Goal: Task Accomplishment & Management: Complete application form

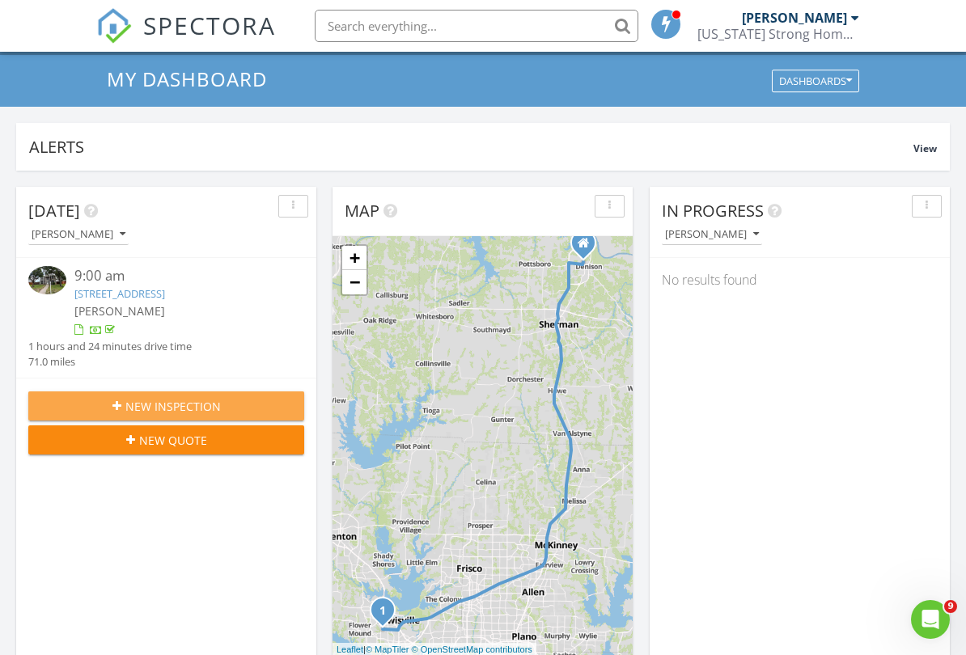
click at [74, 401] on div "New Inspection" at bounding box center [166, 406] width 250 height 17
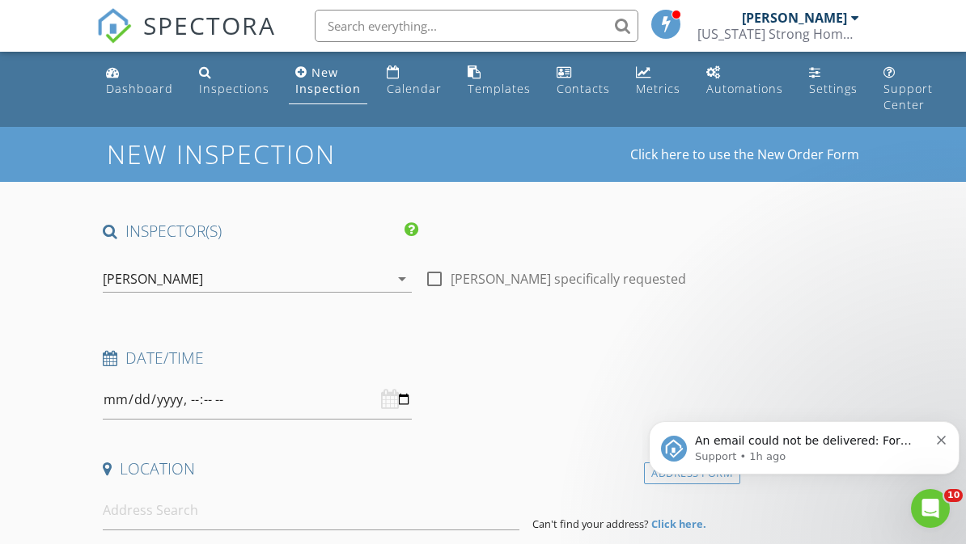
click at [933, 430] on div "An email could not be delivered: For more information, view Why emails don't ge…" at bounding box center [804, 447] width 311 height 53
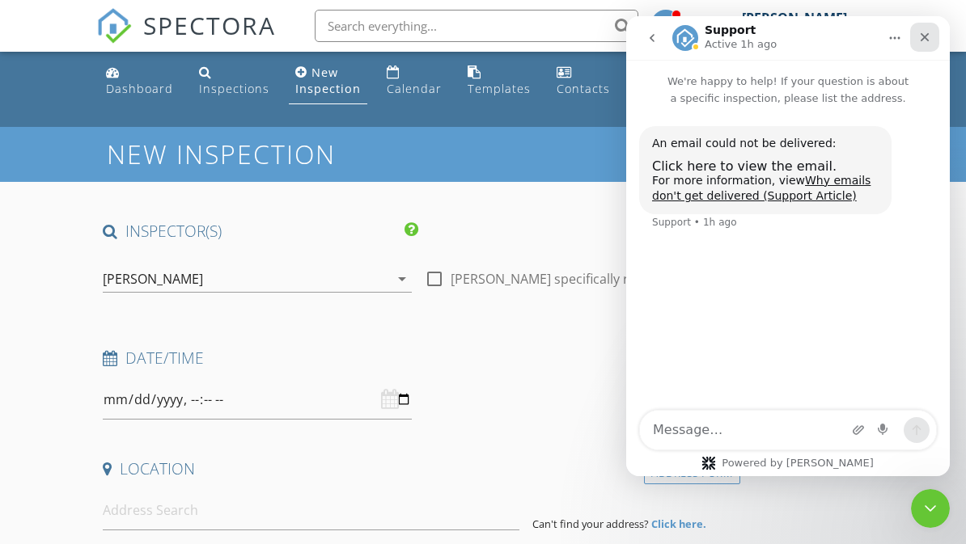
click at [929, 35] on icon "Close" at bounding box center [924, 37] width 13 height 13
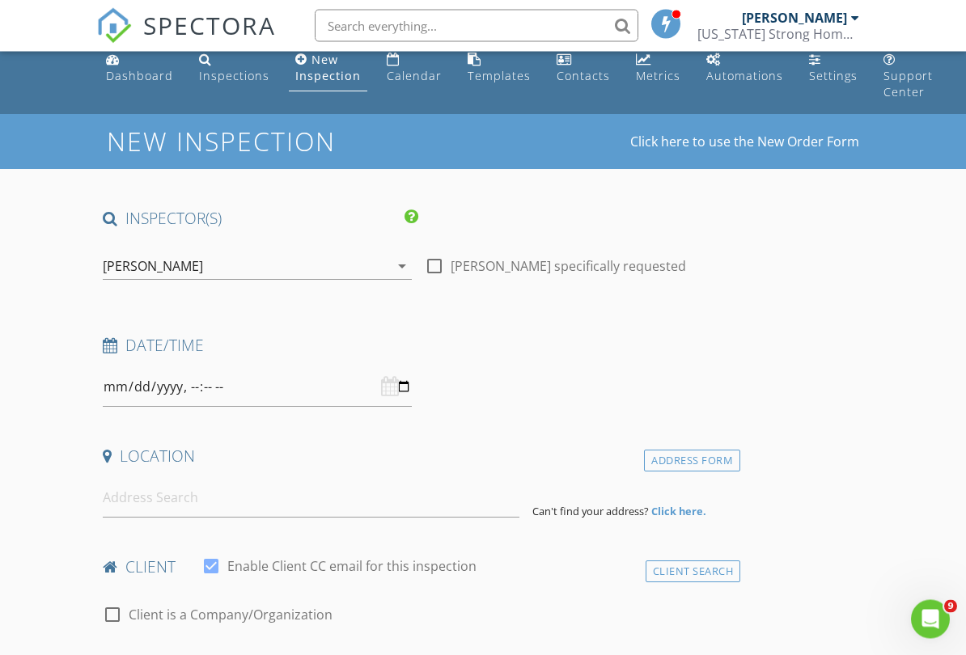
click at [452, 261] on label "Casey Clifford specifically requested" at bounding box center [568, 267] width 235 height 16
checkbox input "true"
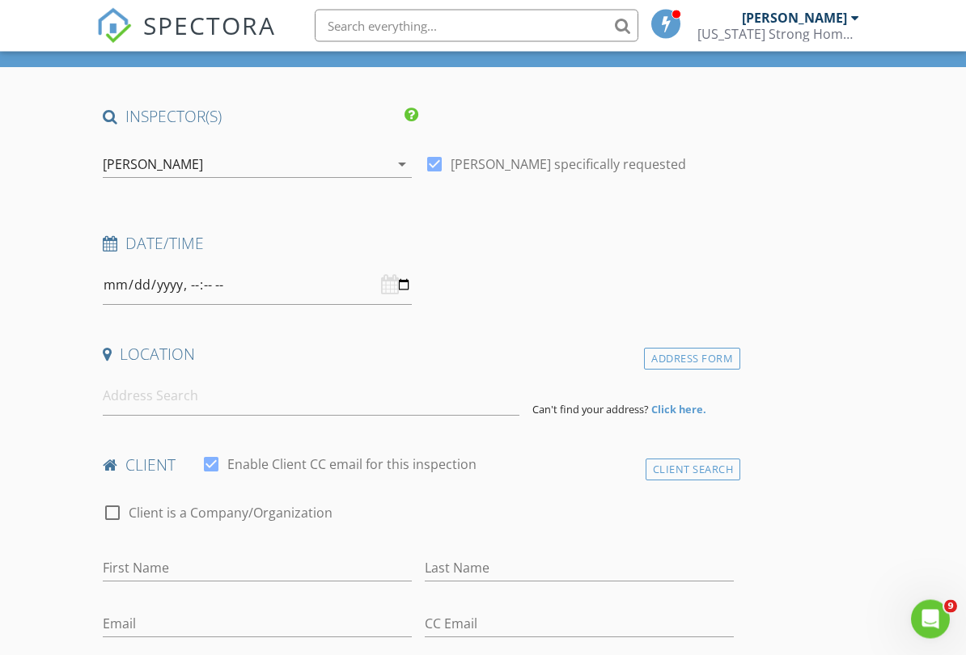
scroll to position [139, 0]
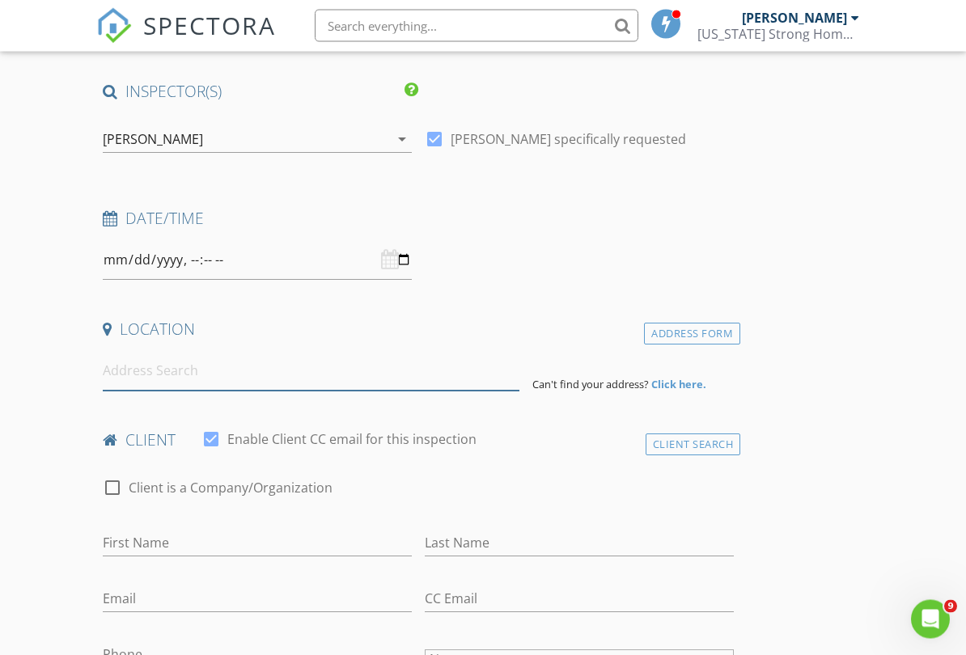
click at [178, 379] on input at bounding box center [311, 372] width 417 height 40
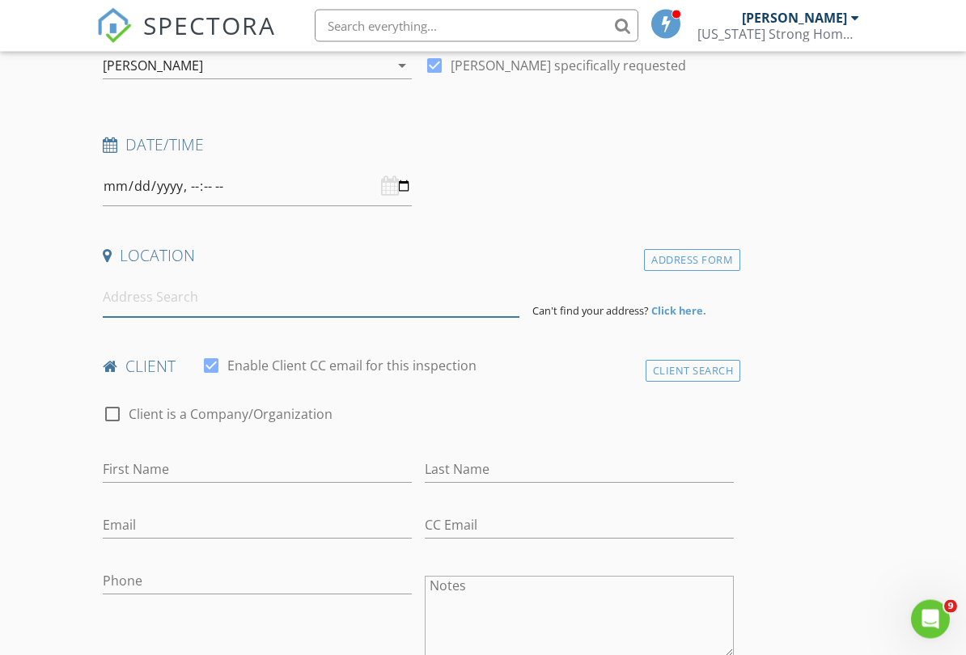
scroll to position [200, 0]
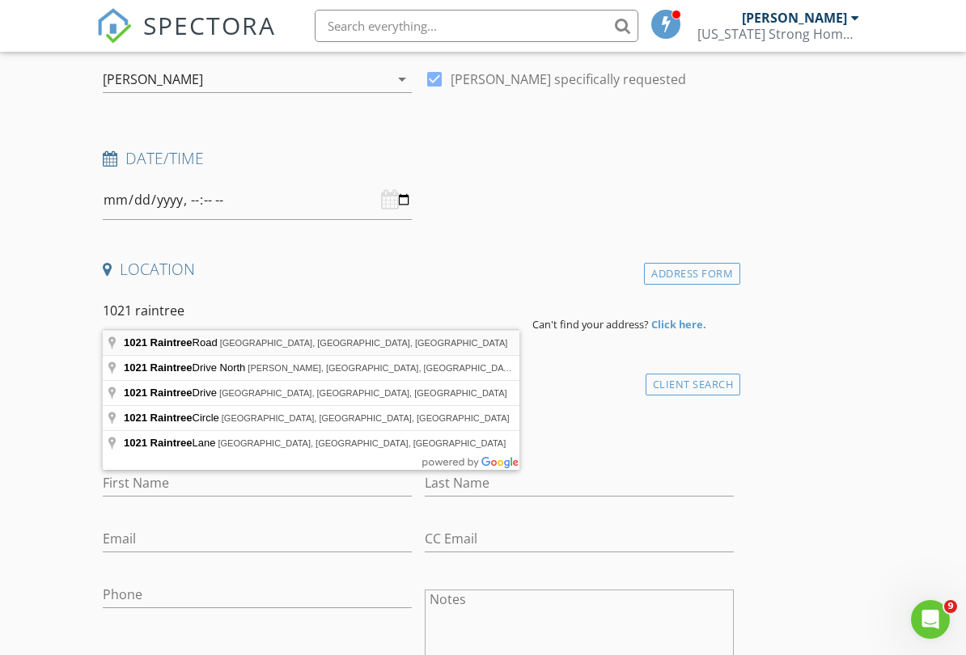
type input "1021 Raintree Road, Princeton, TX, USA"
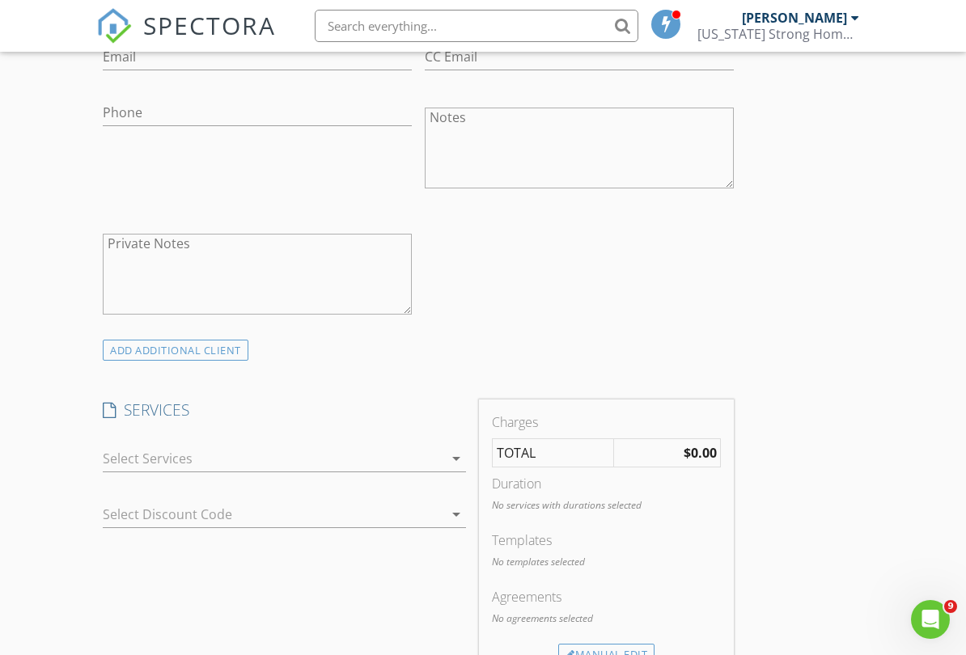
scroll to position [1102, 0]
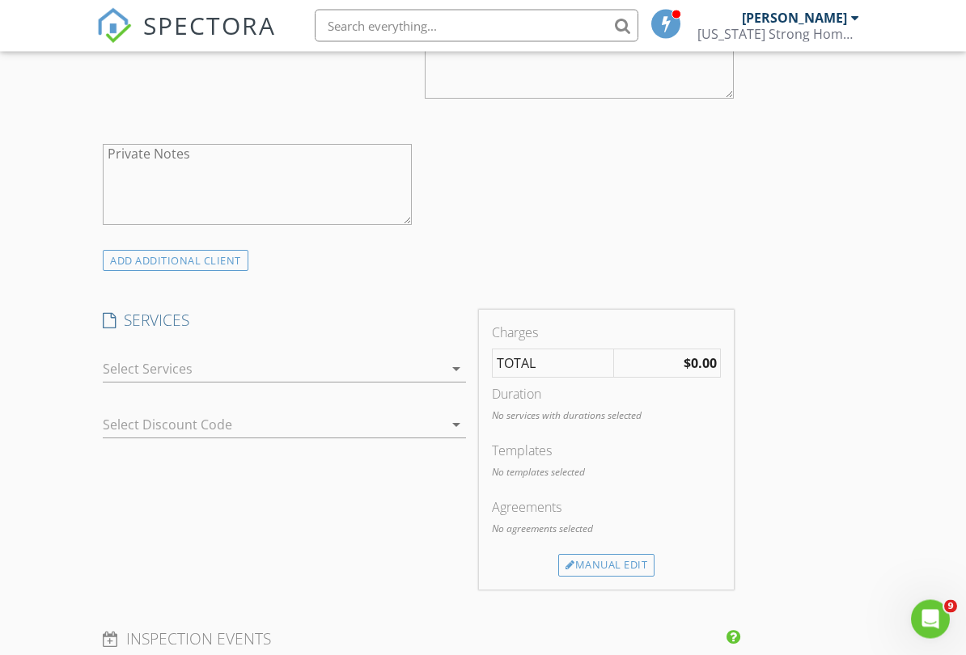
click at [455, 363] on icon "arrow_drop_down" at bounding box center [455, 369] width 19 height 19
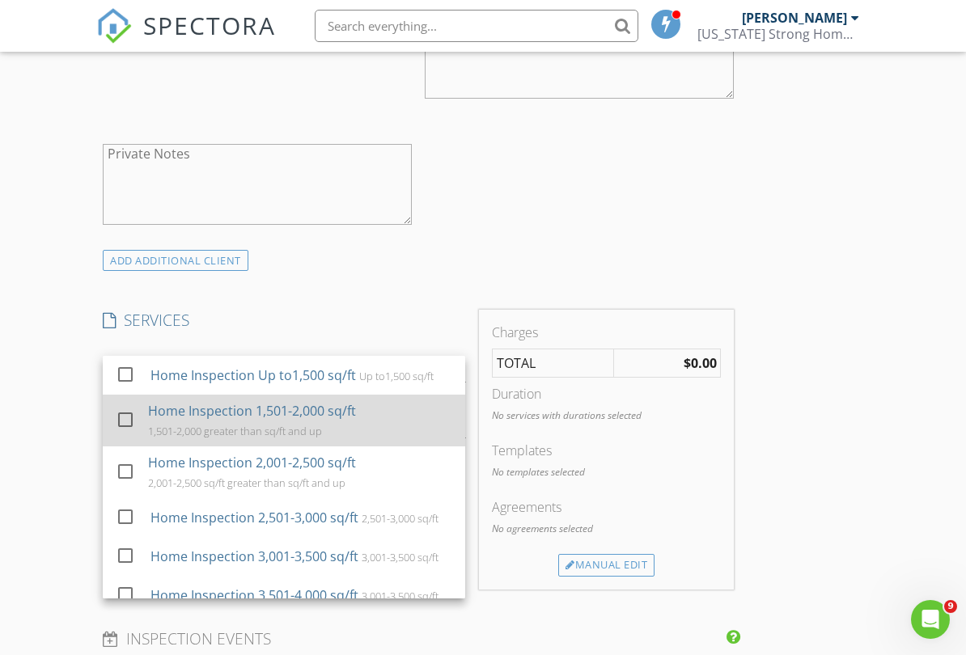
click at [129, 424] on div at bounding box center [126, 419] width 28 height 28
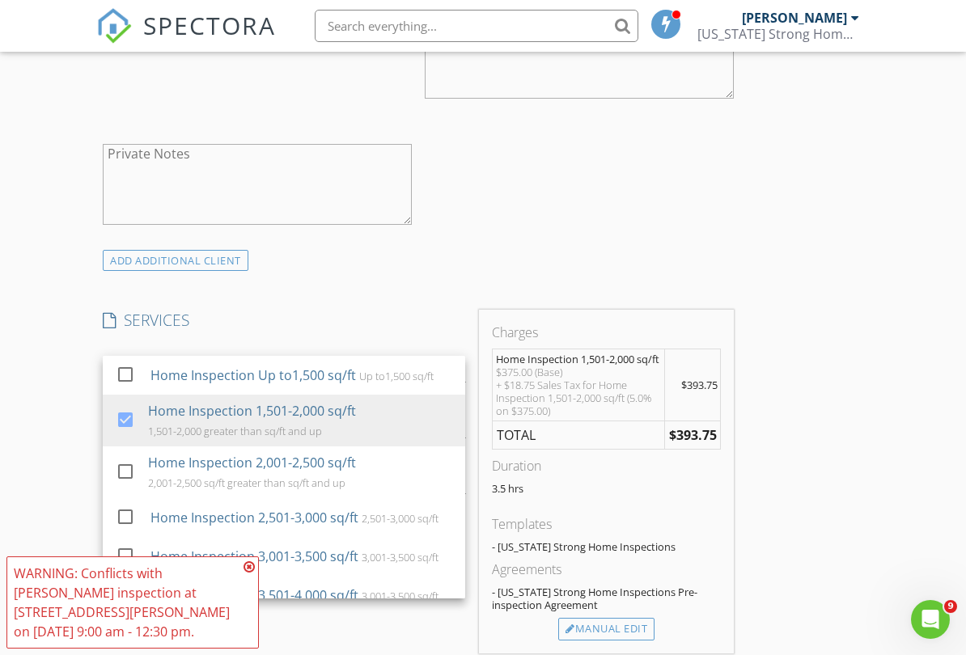
click at [254, 544] on icon at bounding box center [248, 567] width 11 height 13
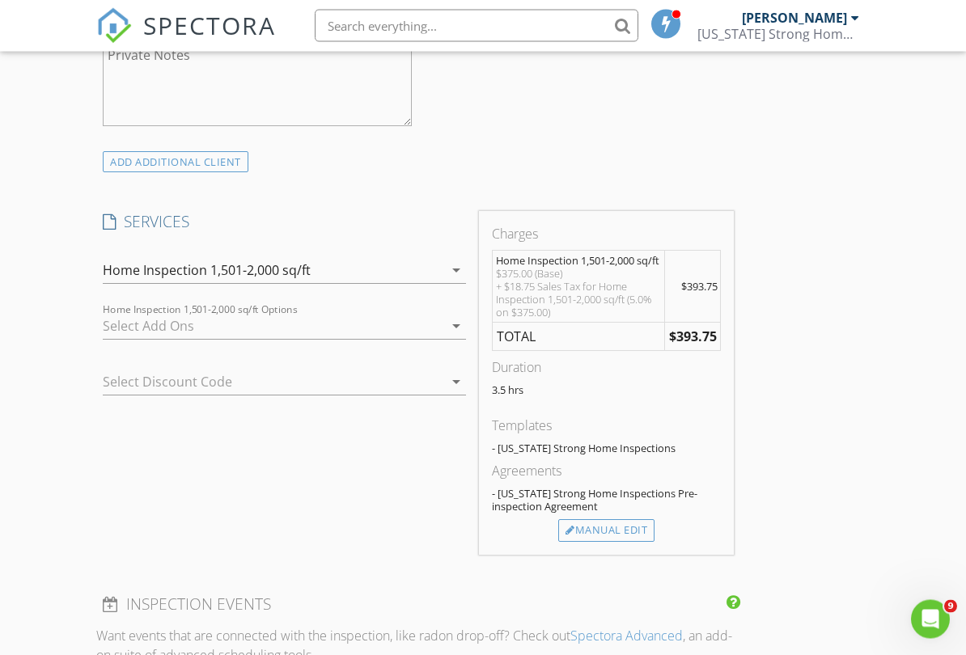
scroll to position [1202, 0]
click at [459, 316] on icon "arrow_drop_down" at bounding box center [455, 324] width 19 height 19
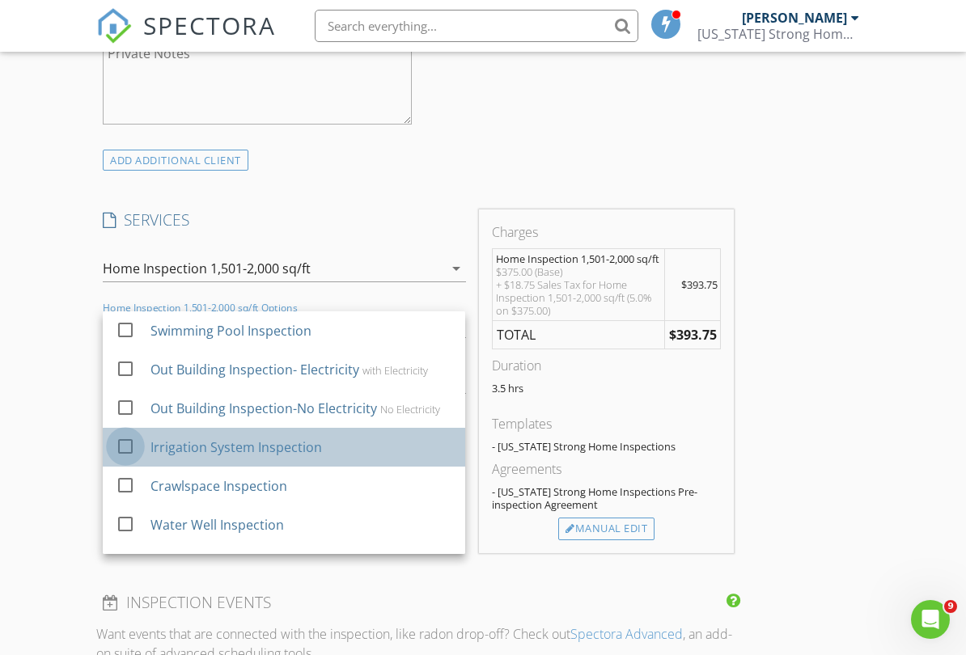
click at [137, 437] on div at bounding box center [126, 446] width 28 height 28
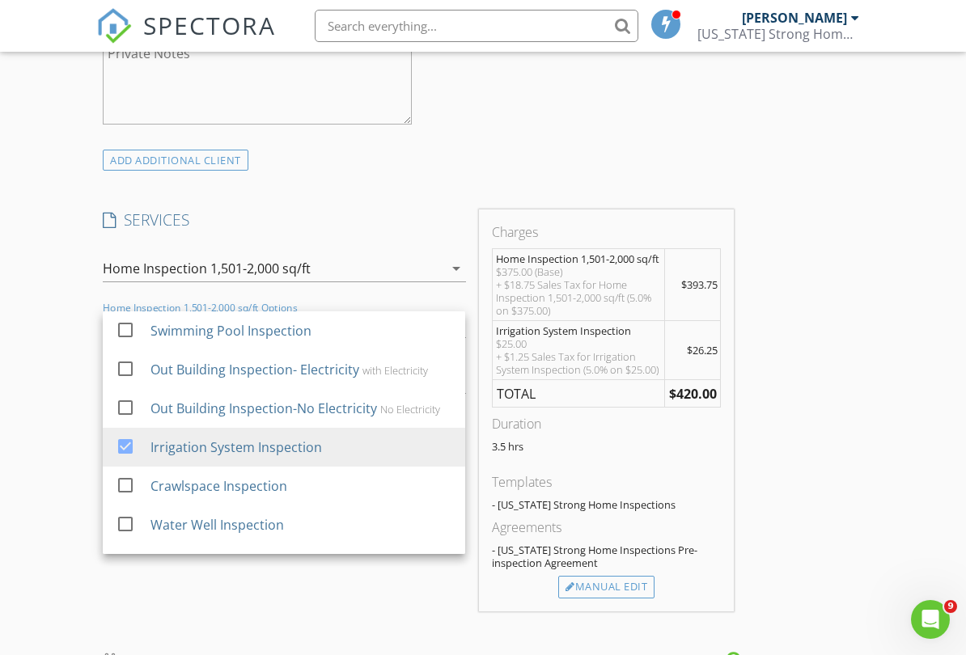
click at [837, 449] on div "INSPECTOR(S) check_box Casey Clifford PRIMARY Casey Clifford arrow_drop_down ch…" at bounding box center [482, 405] width 772 height 2774
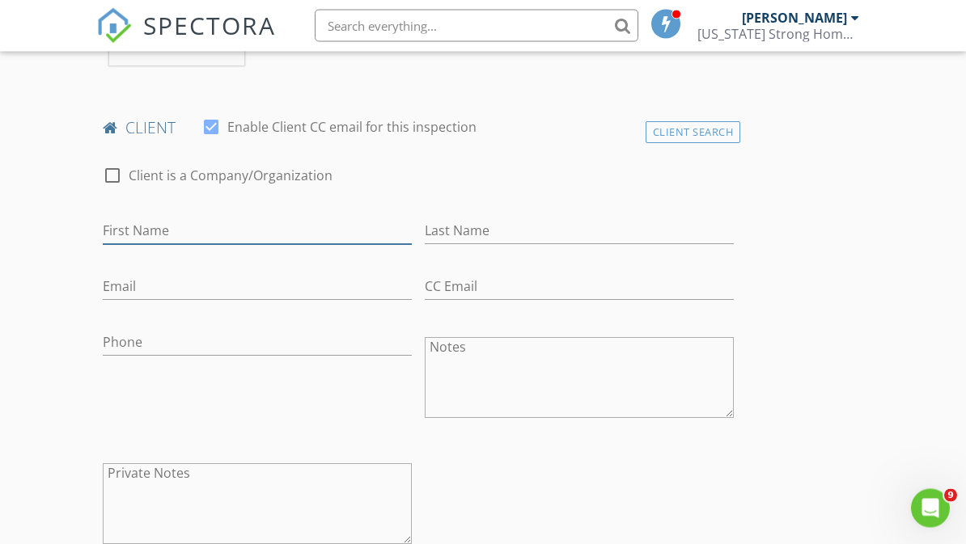
scroll to position [783, 0]
click at [231, 226] on input "First Name" at bounding box center [257, 231] width 309 height 27
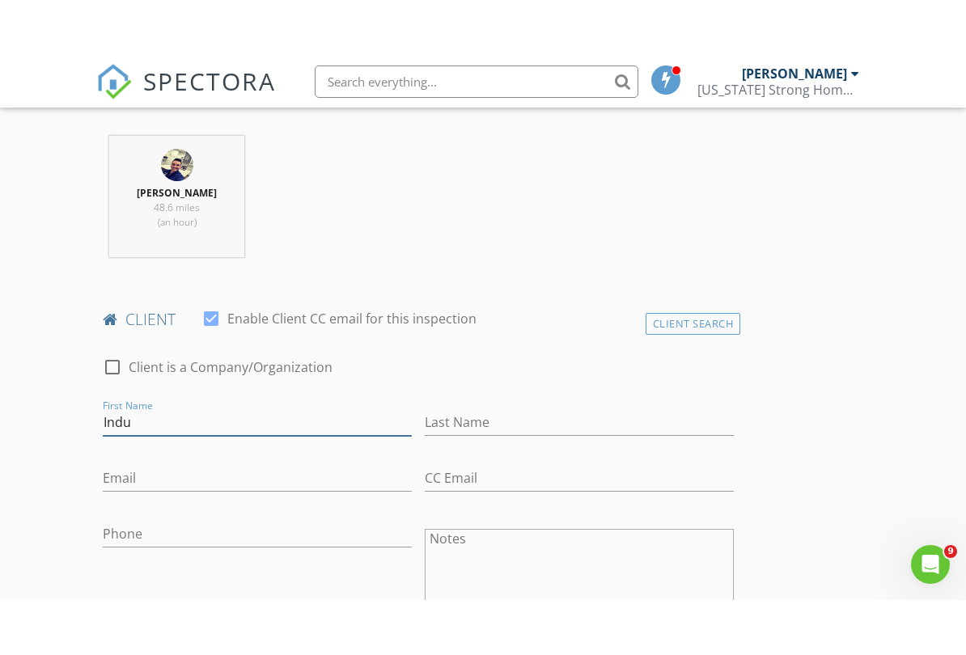
scroll to position [683, 0]
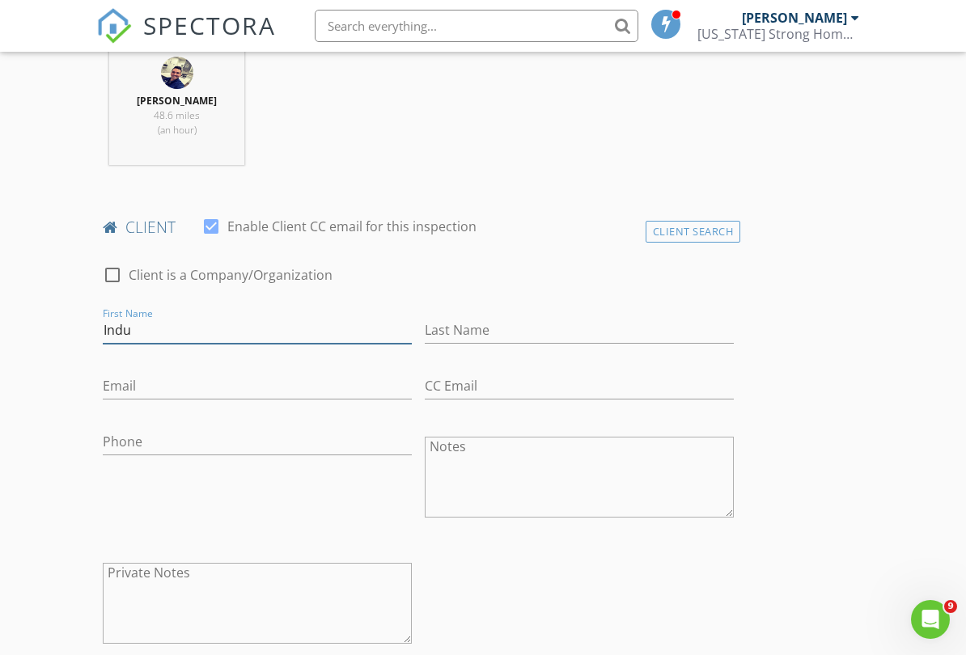
type input "Indu"
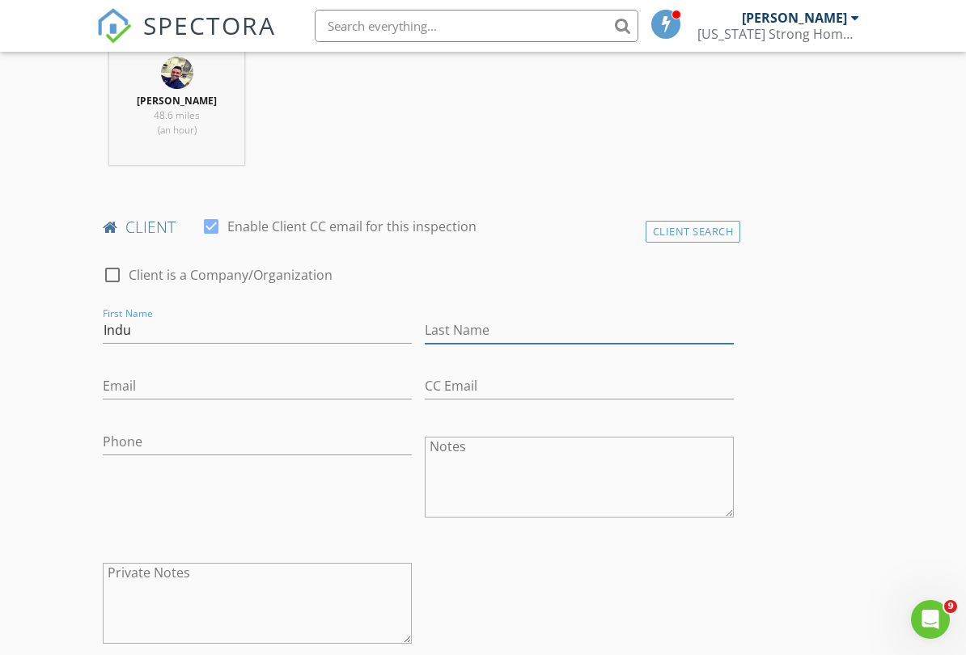
click at [512, 324] on input "Last Name" at bounding box center [579, 330] width 309 height 27
type input "Kondapalli"
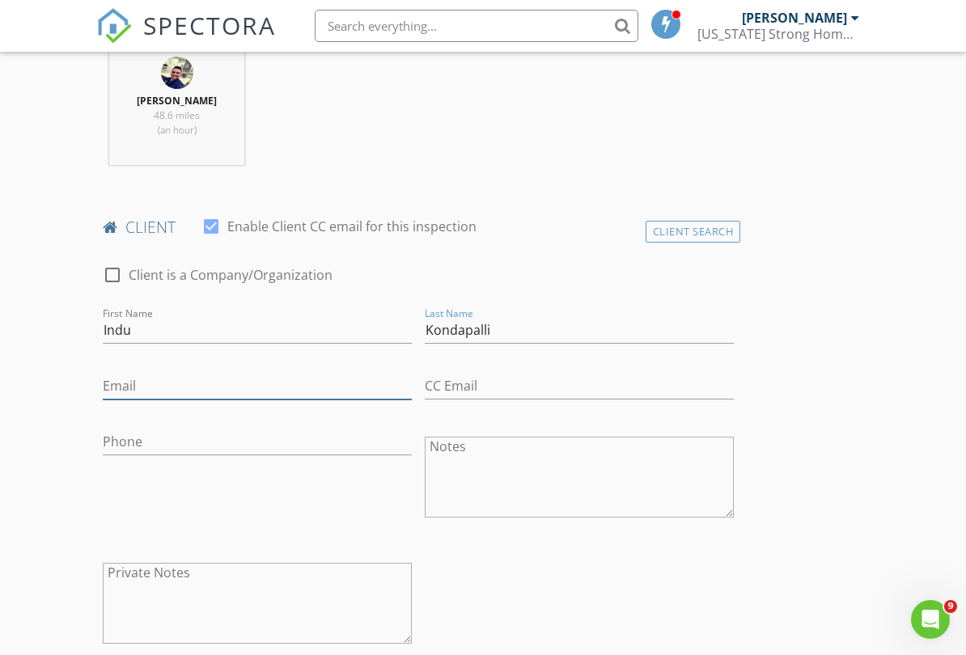
click at [207, 396] on input "Email" at bounding box center [257, 386] width 309 height 27
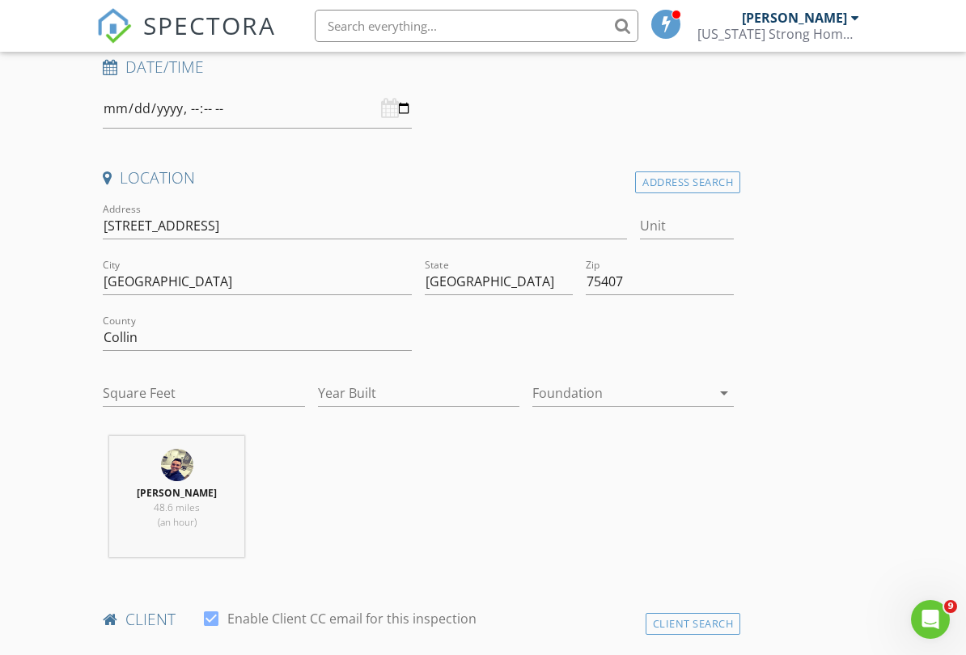
scroll to position [281, 0]
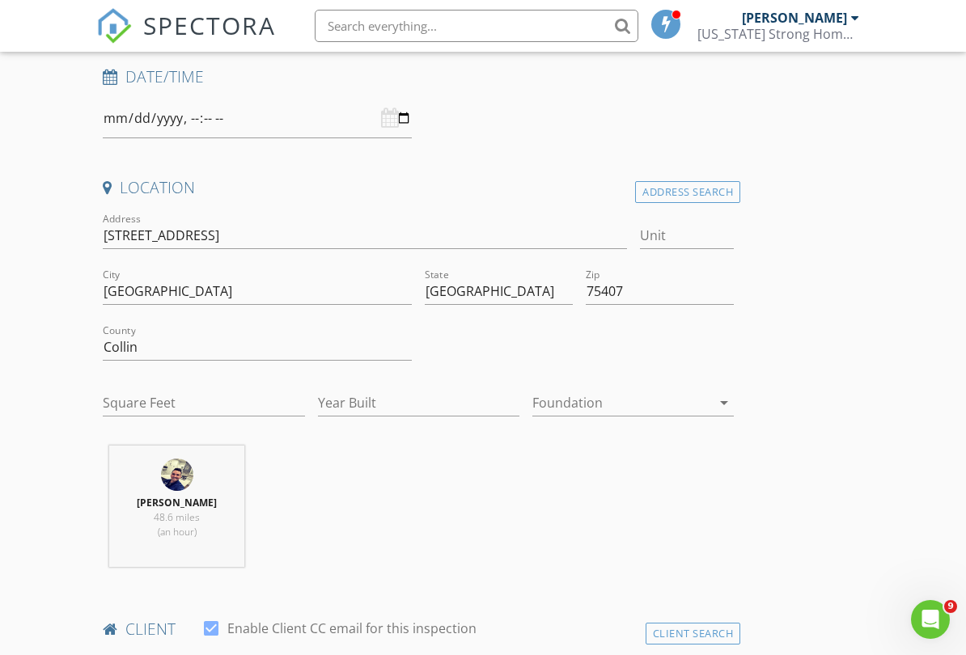
type input "imorri@gmail.com"
click at [705, 400] on div at bounding box center [621, 403] width 179 height 26
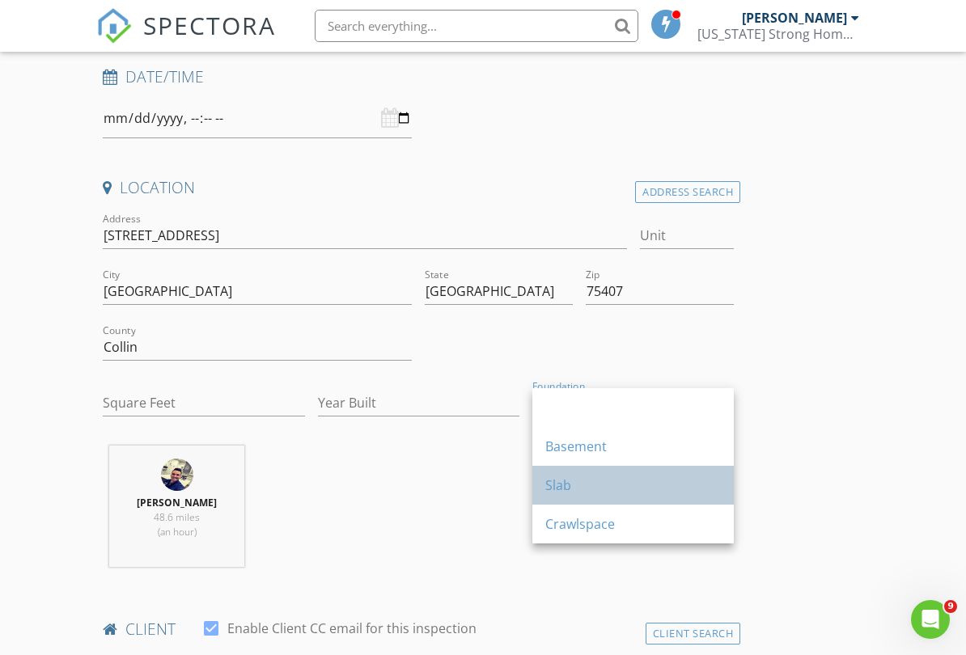
click at [560, 498] on div "Slab" at bounding box center [633, 485] width 176 height 39
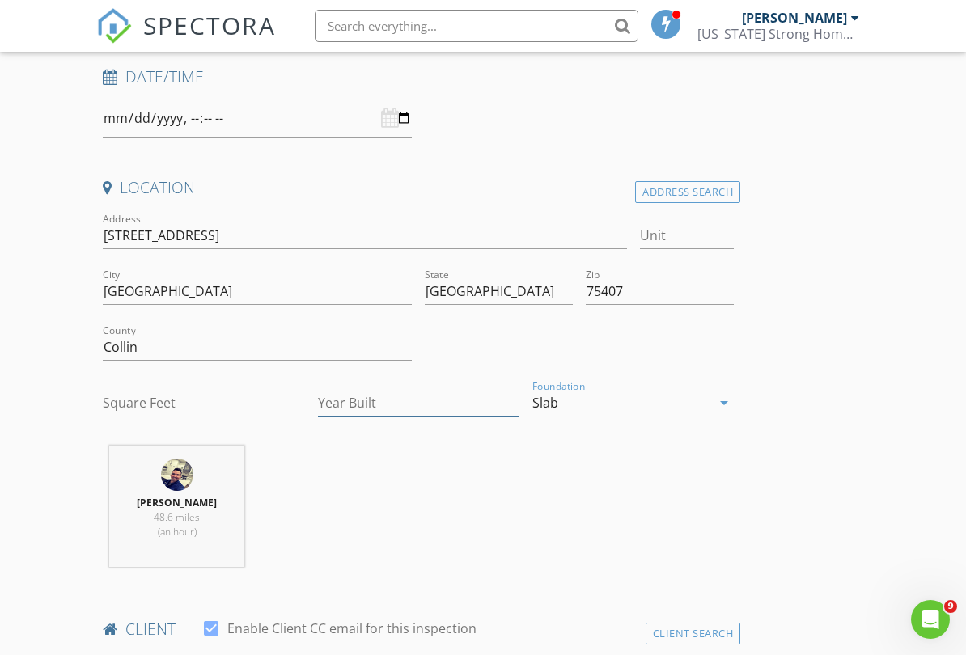
click at [424, 390] on input "Year Built" at bounding box center [418, 403] width 201 height 27
type input "2025"
click at [231, 394] on input "Square Feet" at bounding box center [203, 403] width 201 height 27
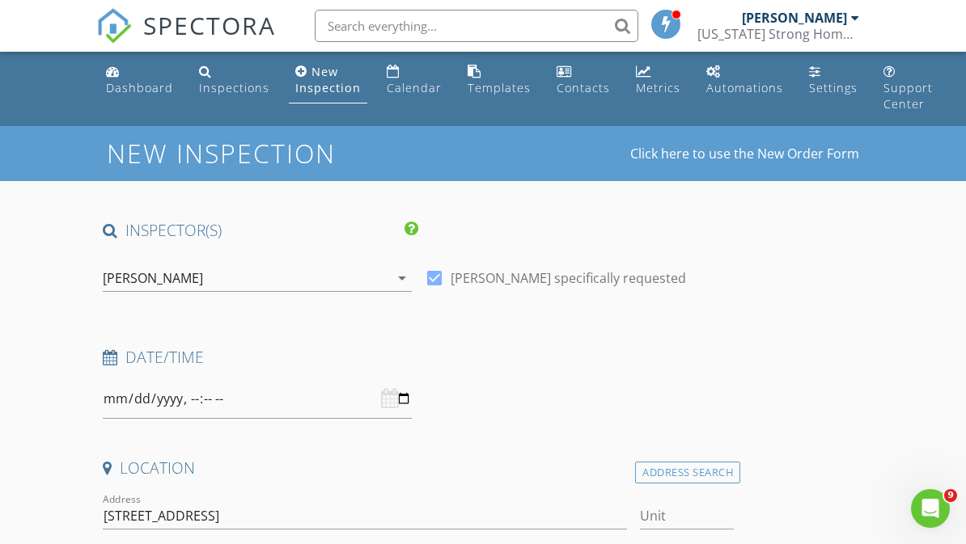
scroll to position [0, 0]
type input "1600"
click at [285, 398] on input "datetime-local" at bounding box center [257, 400] width 309 height 40
click at [380, 387] on input "datetime-local" at bounding box center [257, 400] width 309 height 40
click at [365, 392] on input "datetime-local" at bounding box center [257, 400] width 309 height 40
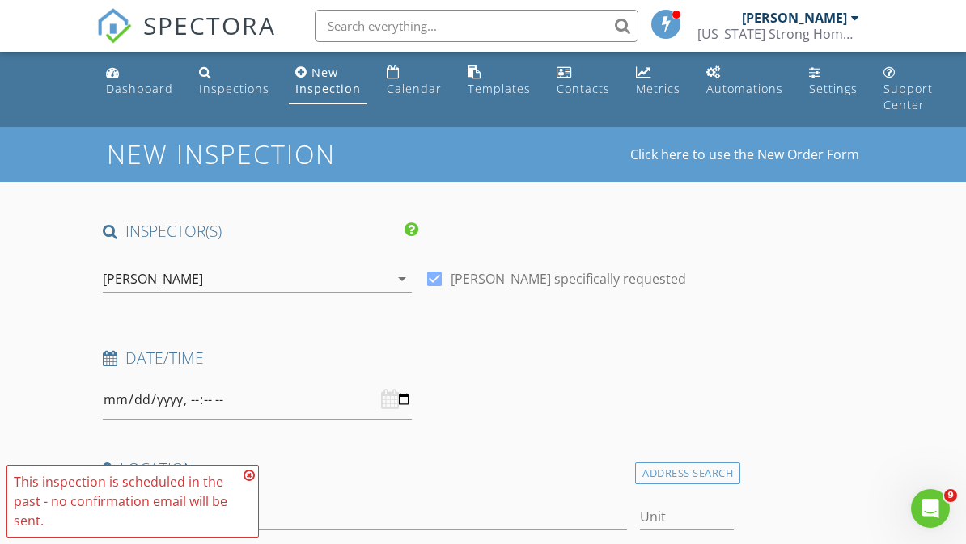
click at [520, 476] on h4 "Location" at bounding box center [418, 469] width 631 height 21
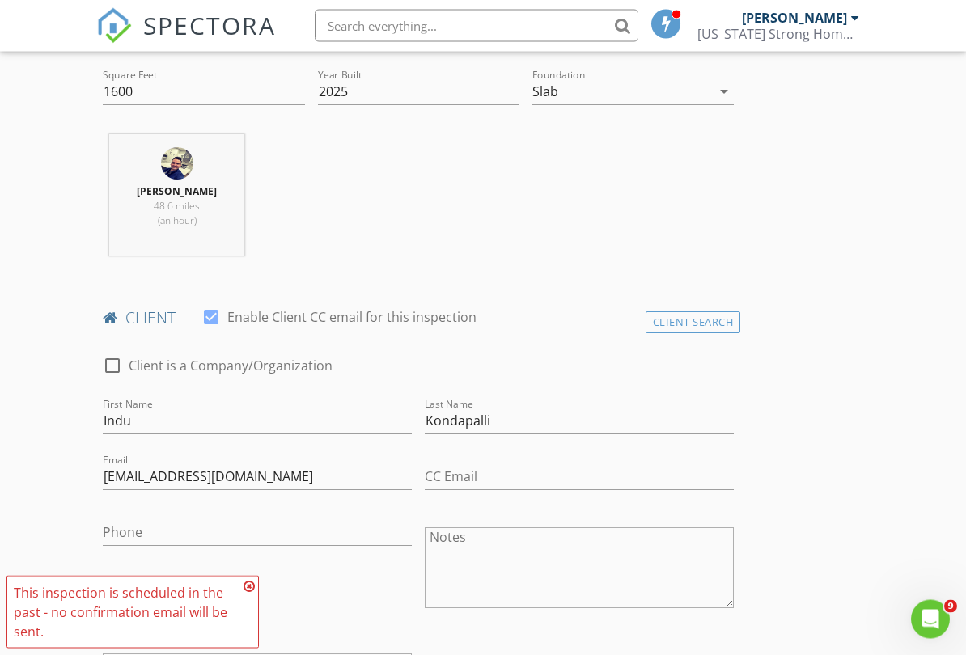
scroll to position [593, 0]
click at [254, 544] on icon at bounding box center [248, 586] width 11 height 13
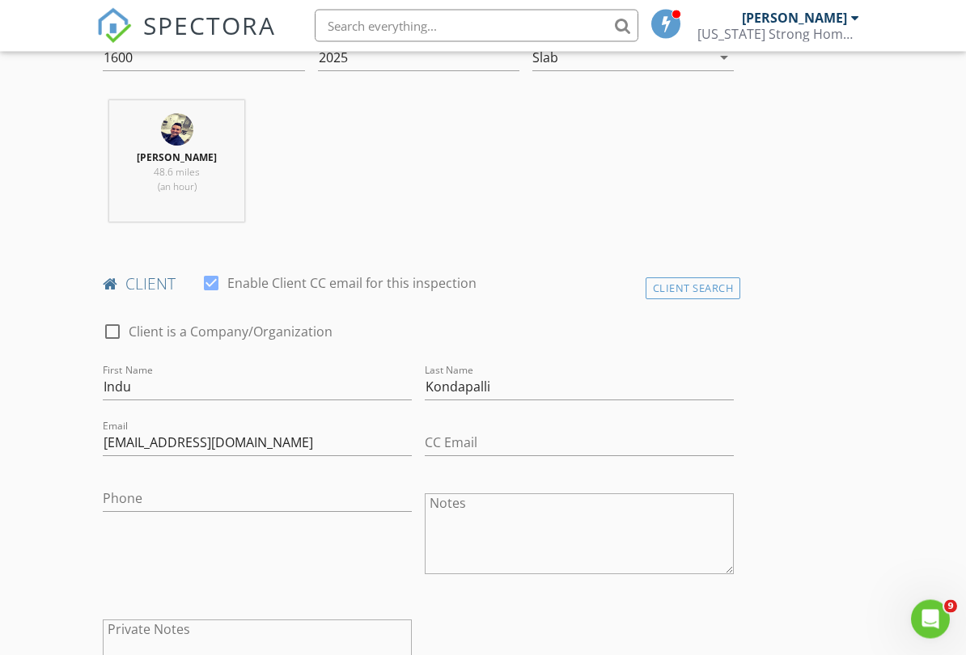
scroll to position [630, 0]
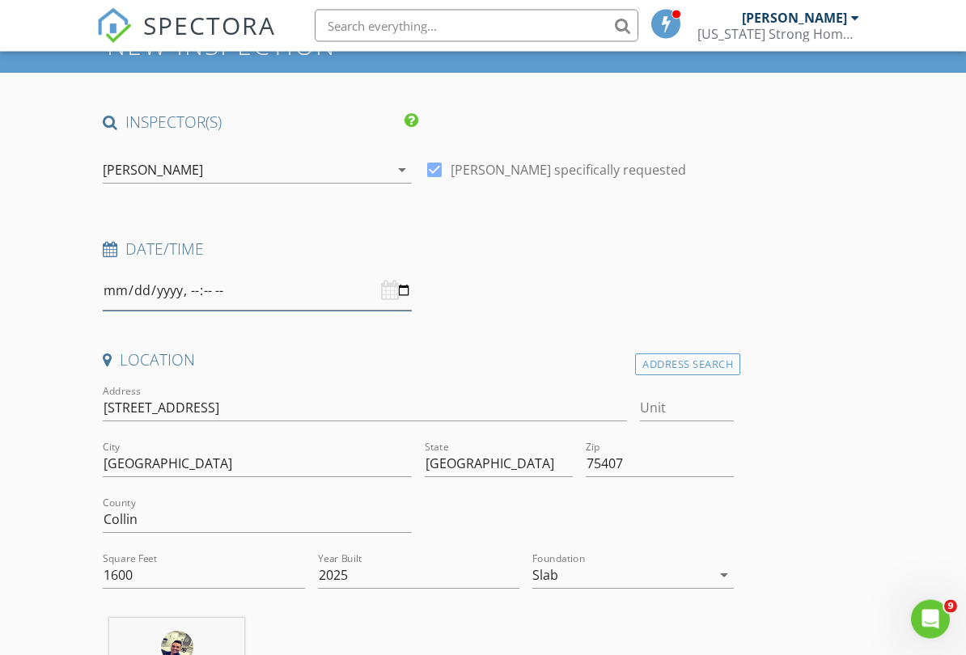
click at [382, 273] on input "datetime-local" at bounding box center [257, 292] width 309 height 40
type input "2025-09-02T09:00"
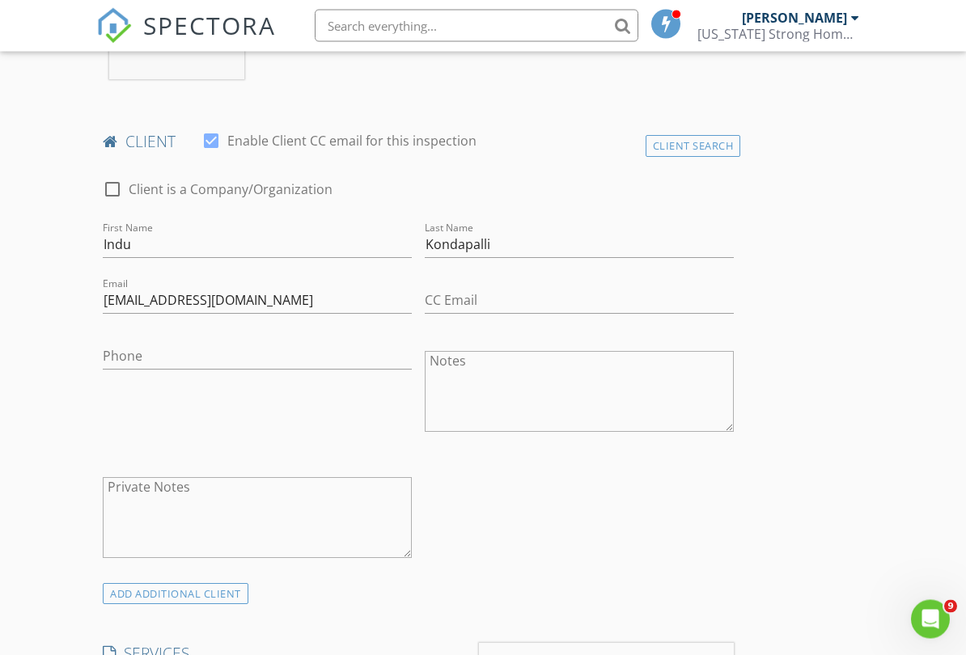
scroll to position [796, 0]
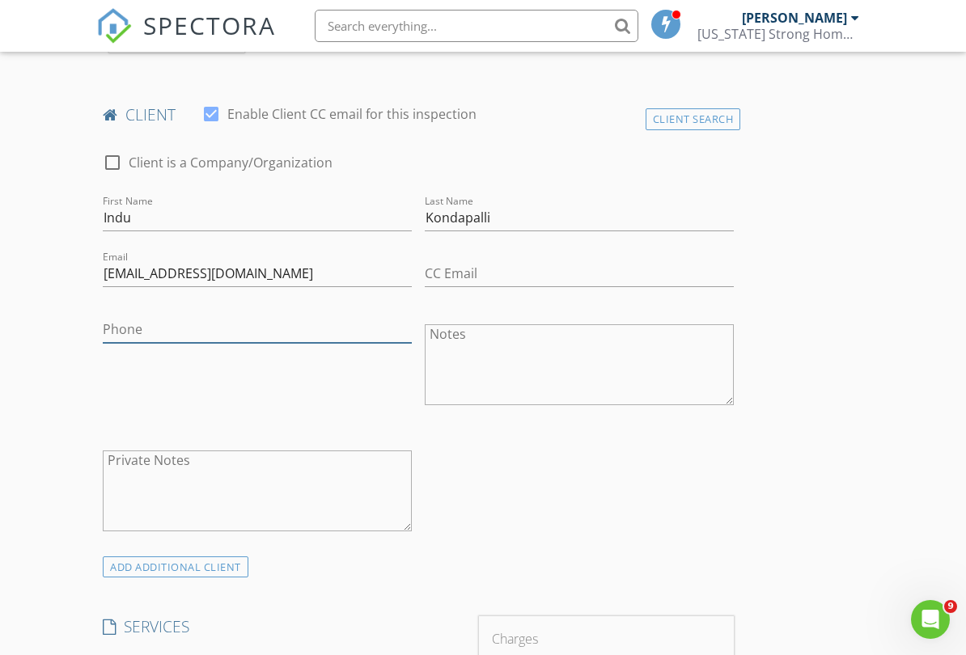
click at [118, 324] on input "Phone" at bounding box center [257, 329] width 309 height 27
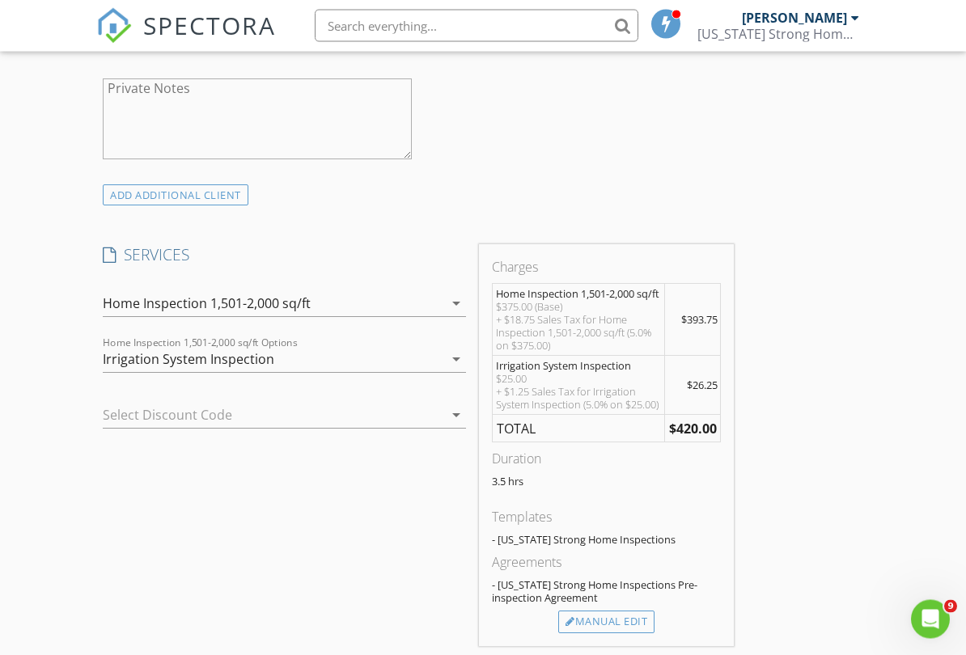
scroll to position [1229, 0]
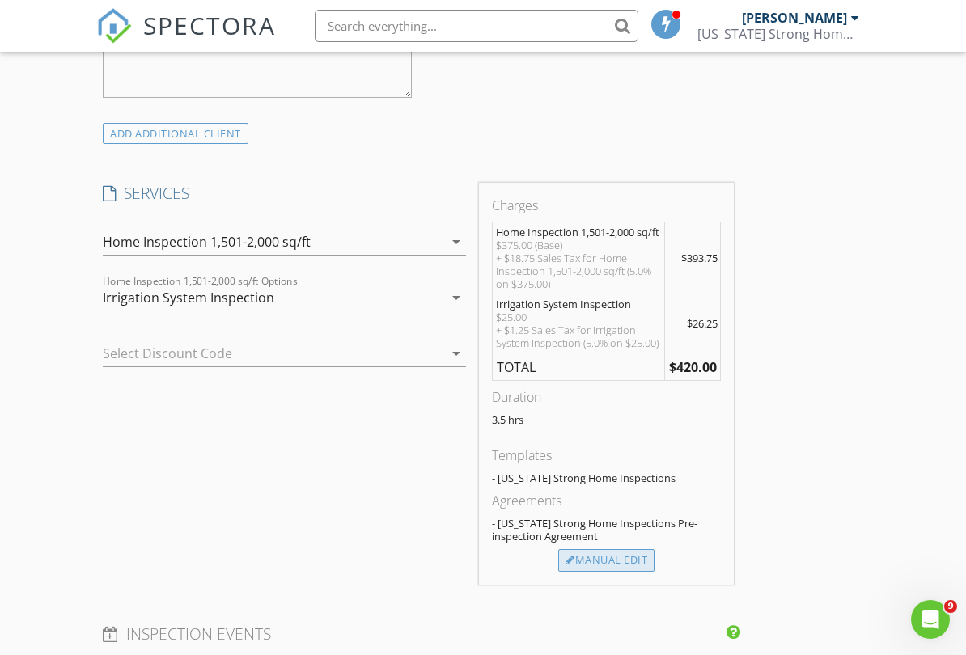
type input "682-304-2422"
click at [623, 544] on div "Manual Edit" at bounding box center [606, 560] width 96 height 23
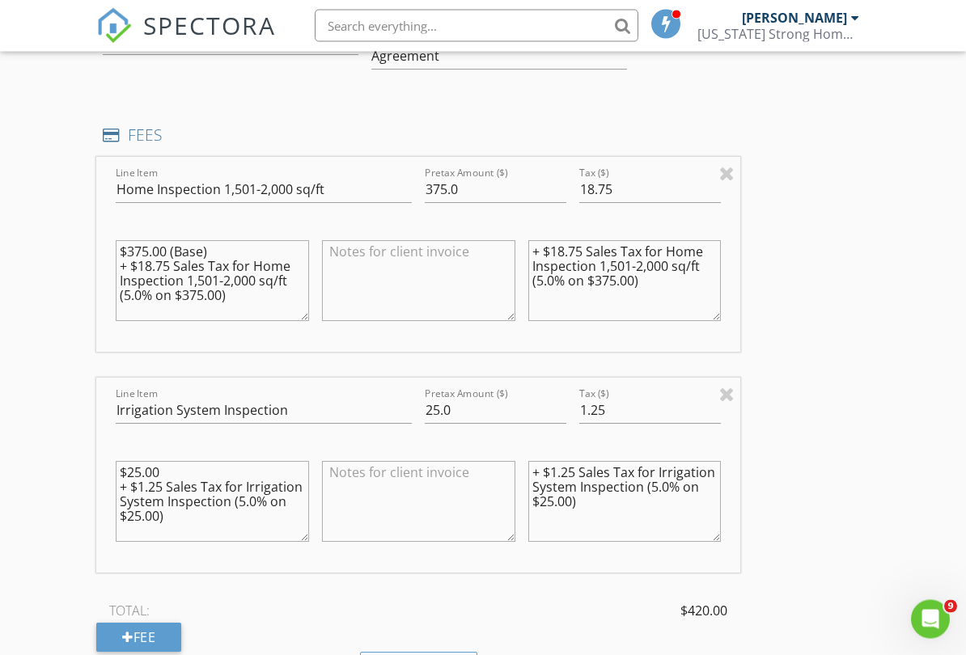
scroll to position [1445, 0]
click at [544, 461] on textarea "+ $1.25 Sales Tax for Irrigation System Inspection (5.0% on $25.00)" at bounding box center [624, 501] width 193 height 81
click at [541, 461] on textarea "+ $1.25 Sales Tax for Irrigation System Inspection (5.0% on $25.00)" at bounding box center [624, 501] width 193 height 81
click at [533, 461] on textarea "+ $1.25 Sales Tax for Irrigation System Inspection (5.0% on $25.00)" at bounding box center [624, 501] width 193 height 81
click at [534, 461] on textarea "+ $1.25 Sales Tax for Irrigation System Inspection (5.0% on $25.00)" at bounding box center [624, 501] width 193 height 81
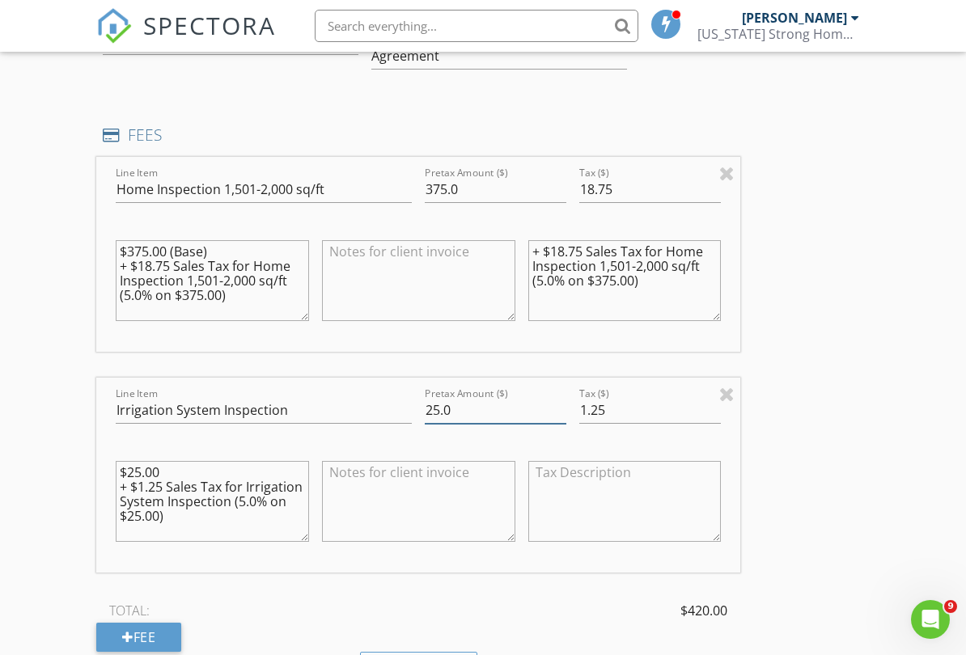
click at [496, 397] on input "25.0" at bounding box center [496, 410] width 142 height 27
type input "2"
type input "0"
click at [658, 397] on input "1.25" at bounding box center [650, 410] width 142 height 27
type input "1"
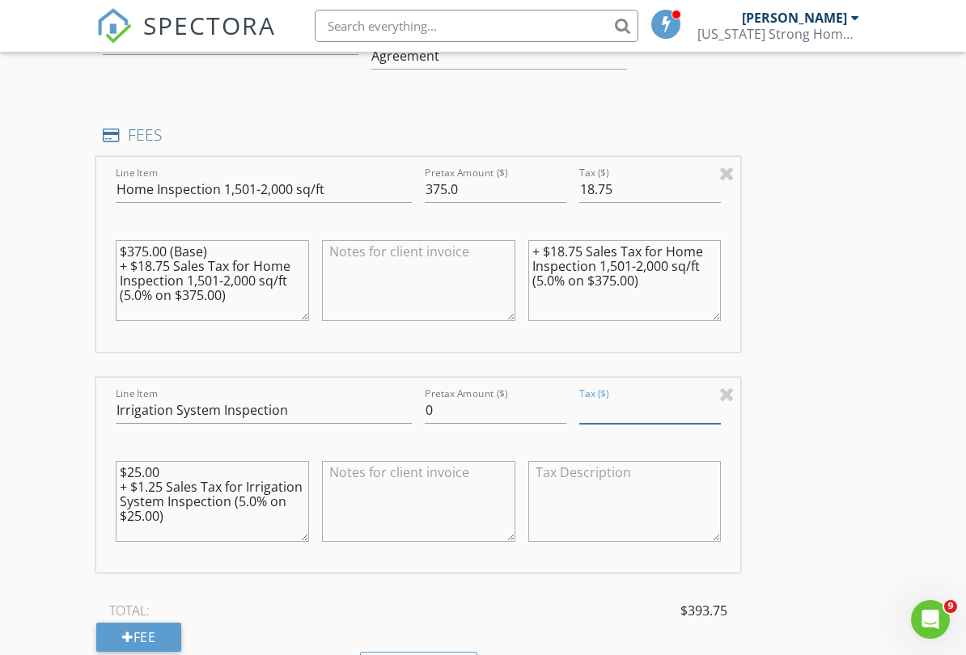
type input "0"
click at [438, 476] on textarea at bounding box center [418, 501] width 193 height 81
type textarea "fee waived"
click at [120, 248] on textarea "$375.00 (Base) + $18.75 Sales Tax for Home Inspection 1,501-2,000 sq/ft (5.0% o…" at bounding box center [212, 280] width 193 height 81
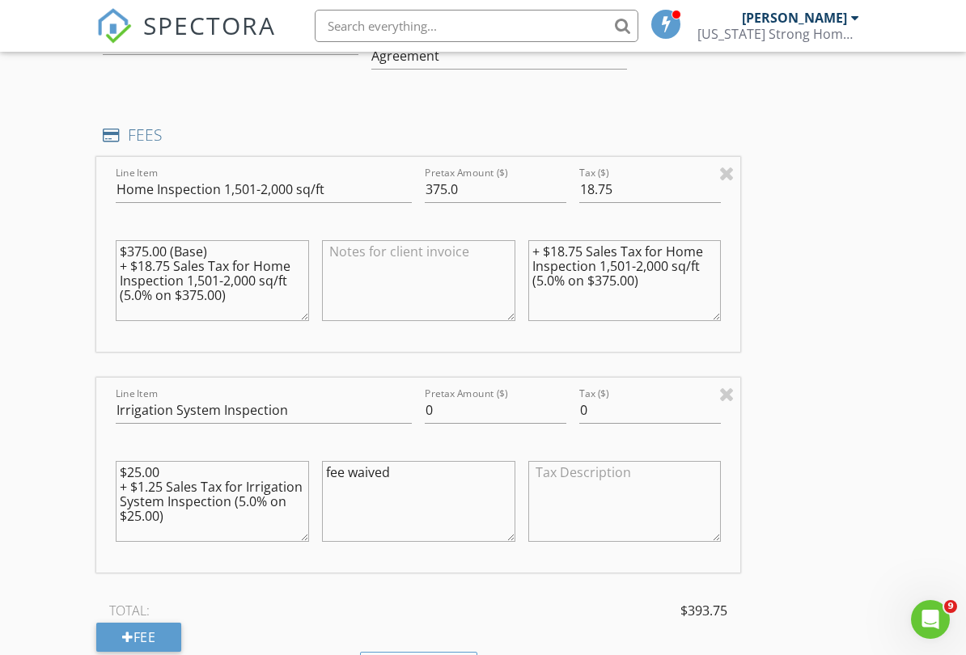
click at [121, 254] on textarea "$375.00 (Base) + $18.75 Sales Tax for Home Inspection 1,501-2,000 sq/ft (5.0% o…" at bounding box center [212, 280] width 193 height 81
click at [133, 249] on textarea "$375.00 (Base) + $18.75 Sales Tax for Home Inspection 1,501-2,000 sq/ft (5.0% o…" at bounding box center [212, 280] width 193 height 81
click at [133, 257] on textarea "$375.00 (Base) + $18.75 Sales Tax for Home Inspection 1,501-2,000 sq/ft (5.0% o…" at bounding box center [212, 280] width 193 height 81
type textarea "$375.00 (Base)"
click at [531, 240] on textarea "+ $18.75 Sales Tax for Home Inspection 1,501-2,000 sq/ft (5.0% on $375.00)" at bounding box center [624, 280] width 193 height 81
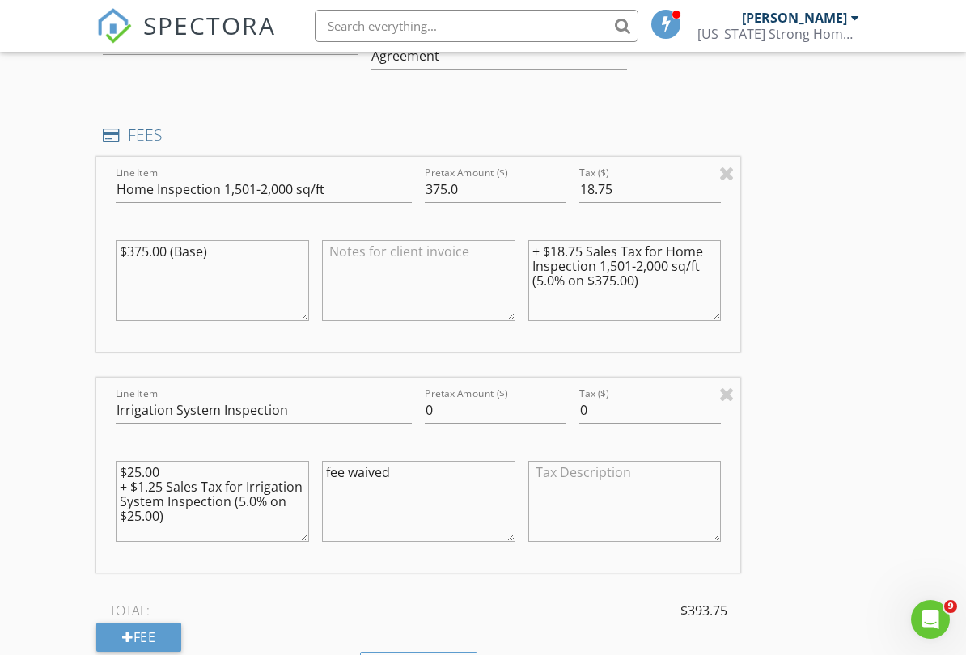
click at [537, 240] on textarea "+ $18.75 Sales Tax for Home Inspection 1,501-2,000 sq/ft (5.0% on $375.00)" at bounding box center [624, 280] width 193 height 81
click at [535, 240] on textarea "+ $18.75 Sales Tax for Home Inspection 1,501-2,000 sq/ft (5.0% on $375.00)" at bounding box center [624, 280] width 193 height 81
type textarea "5 Sales Tax for Home Inspection 1,501-2,000 sq/ft (5.0% on $375.00)"
click at [662, 252] on textarea "5 Sales Tax for Home Inspection 1,501-2,000 sq/ft (5.0% on $375.00)" at bounding box center [624, 280] width 193 height 81
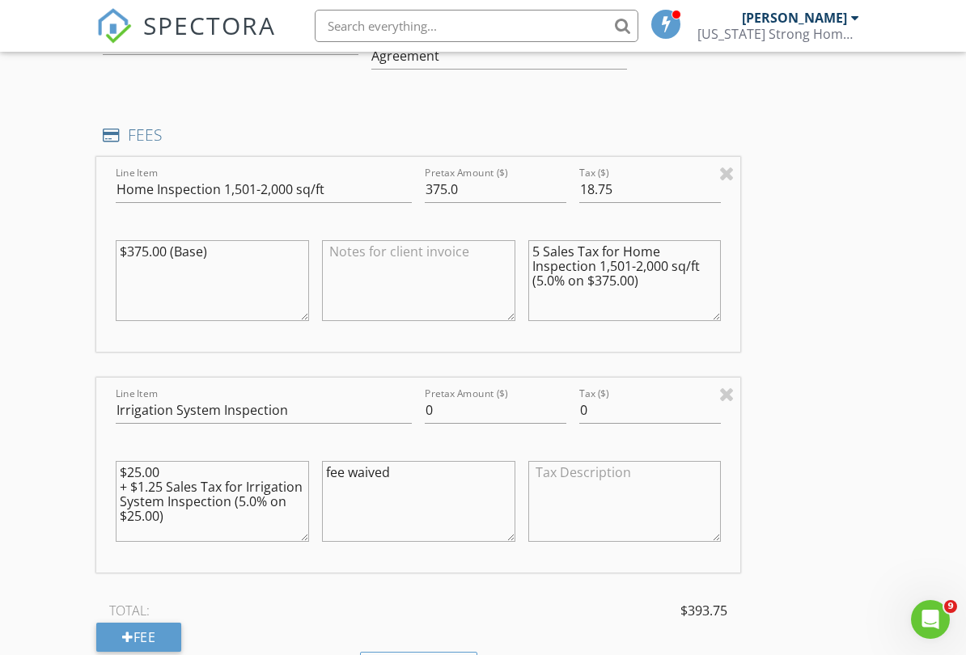
click at [536, 240] on textarea "5 Sales Tax for Home Inspection 1,501-2,000 sq/ft (5.0% on $375.00)" at bounding box center [624, 280] width 193 height 81
click at [529, 240] on textarea "5 Sales Tax for Home Inspection 1,501-2,000 sq/ft (5.0% on $375.00)" at bounding box center [624, 280] width 193 height 81
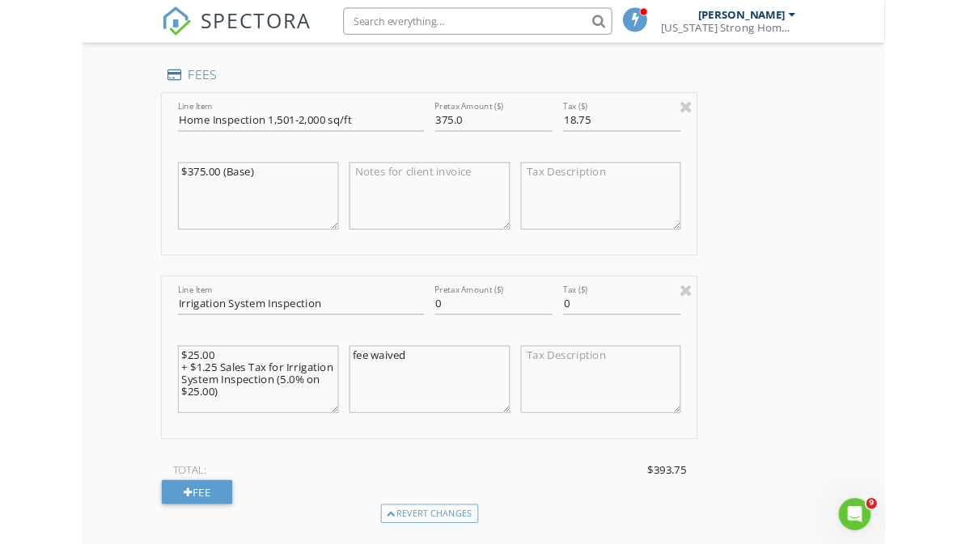
scroll to position [1469, 0]
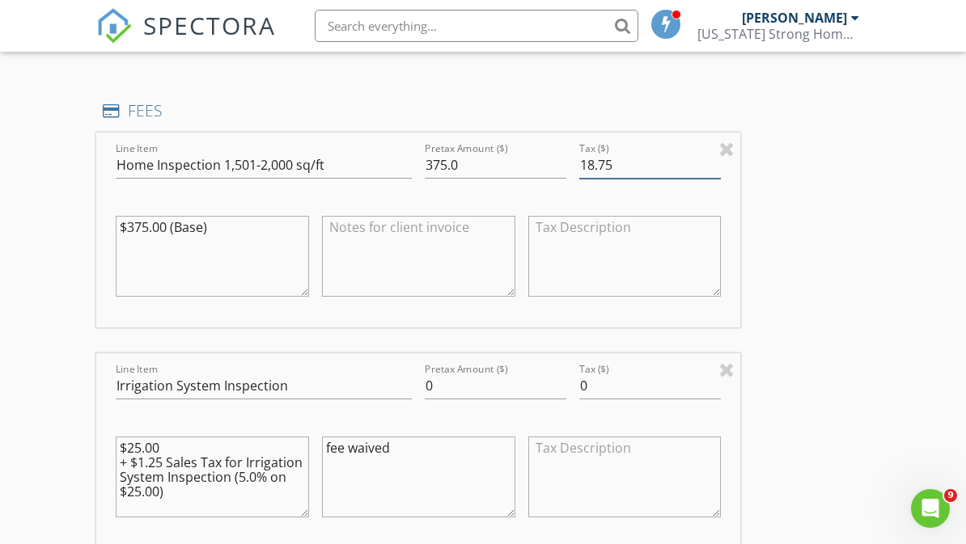
click at [658, 152] on input "18.75" at bounding box center [650, 165] width 142 height 27
type input "1"
type input "0"
click at [138, 442] on textarea "$25.00 + $1.25 Sales Tax for Irrigation System Inspection (5.0% on $25.00)" at bounding box center [212, 477] width 193 height 81
click at [125, 449] on textarea "$25.00 + $1.25 Sales Tax for Irrigation System Inspection (5.0% on $25.00)" at bounding box center [212, 477] width 193 height 81
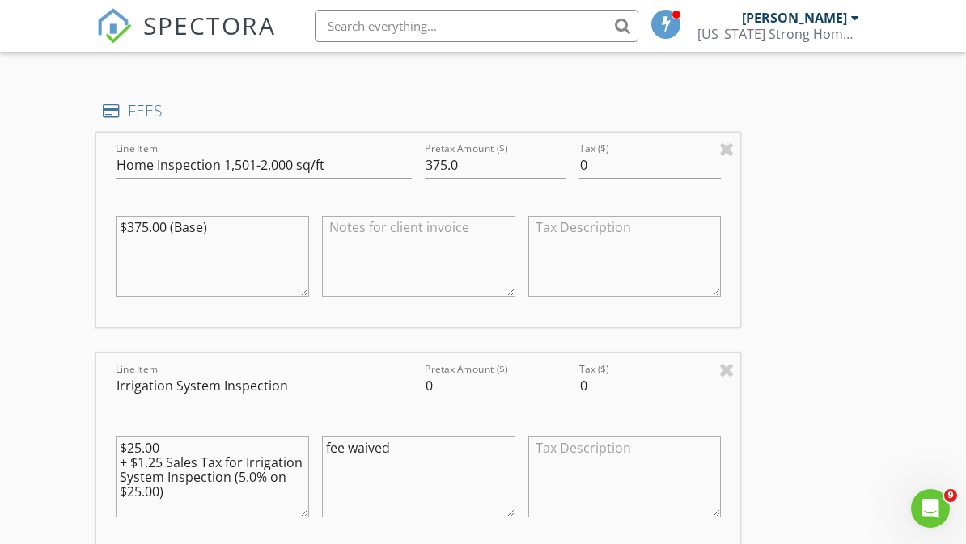
click at [133, 444] on textarea "$25.00 + $1.25 Sales Tax for Irrigation System Inspection (5.0% on $25.00)" at bounding box center [212, 477] width 193 height 81
click at [128, 451] on textarea "$25.00 + $1.25 Sales Tax for Irrigation System Inspection (5.0% on $25.00)" at bounding box center [212, 477] width 193 height 81
type textarea "$25.00"
click at [439, 219] on textarea at bounding box center [418, 256] width 193 height 81
click at [666, 216] on textarea at bounding box center [624, 256] width 193 height 81
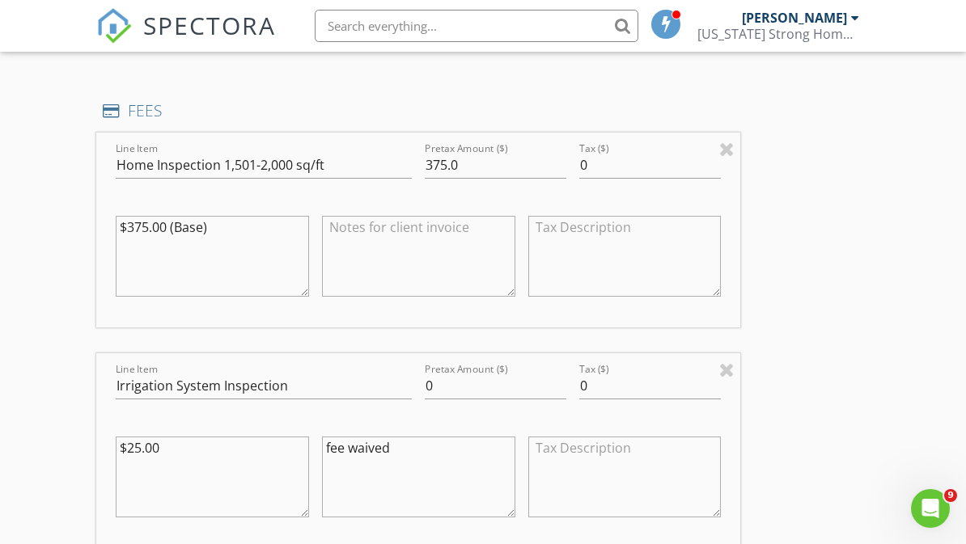
click at [254, 216] on textarea "$375.00 (Base)" at bounding box center [212, 256] width 193 height 81
type textarea "$395.00 (base)"
click at [451, 220] on textarea at bounding box center [418, 256] width 193 height 81
click at [366, 216] on textarea "$20.oo referral discount applied" at bounding box center [418, 256] width 193 height 81
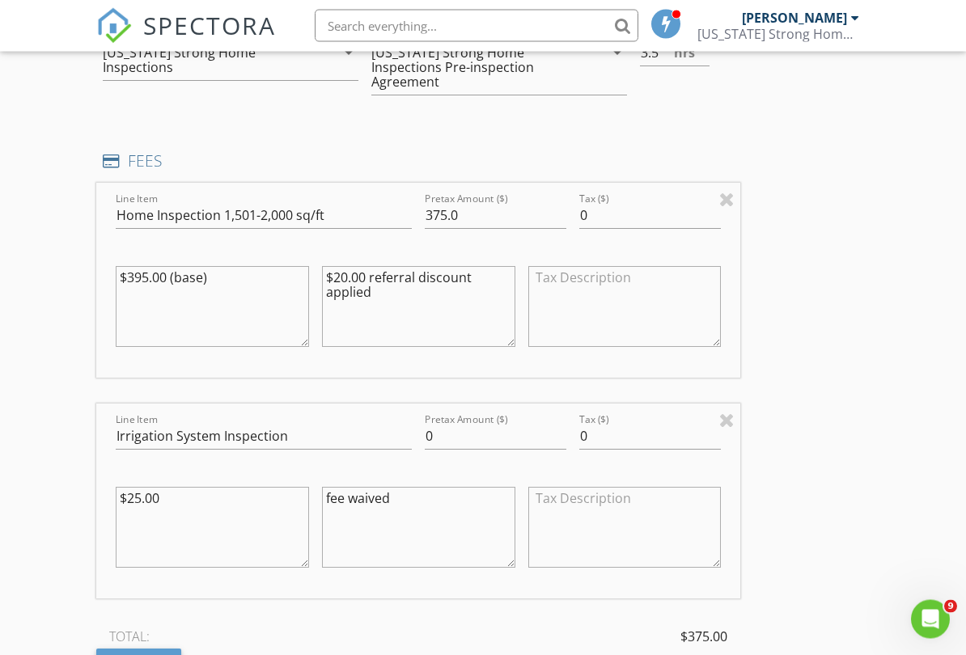
scroll to position [1404, 0]
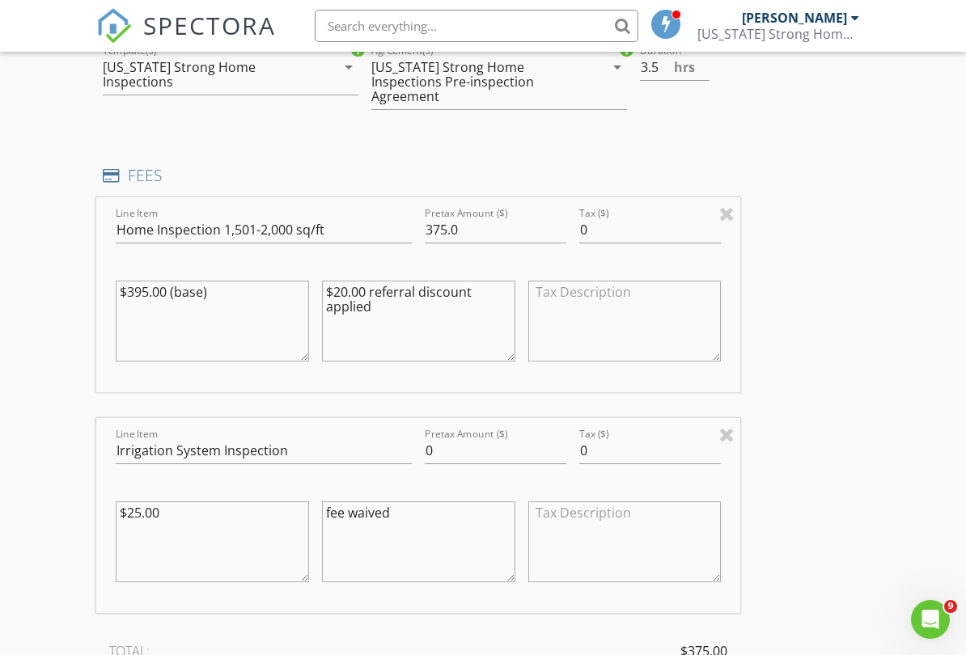
type textarea "$20.00 referral discount applied"
click at [838, 446] on div "INSPECTOR(S) check_box Casey Clifford PRIMARY Casey Clifford arrow_drop_down ch…" at bounding box center [482, 356] width 772 height 3078
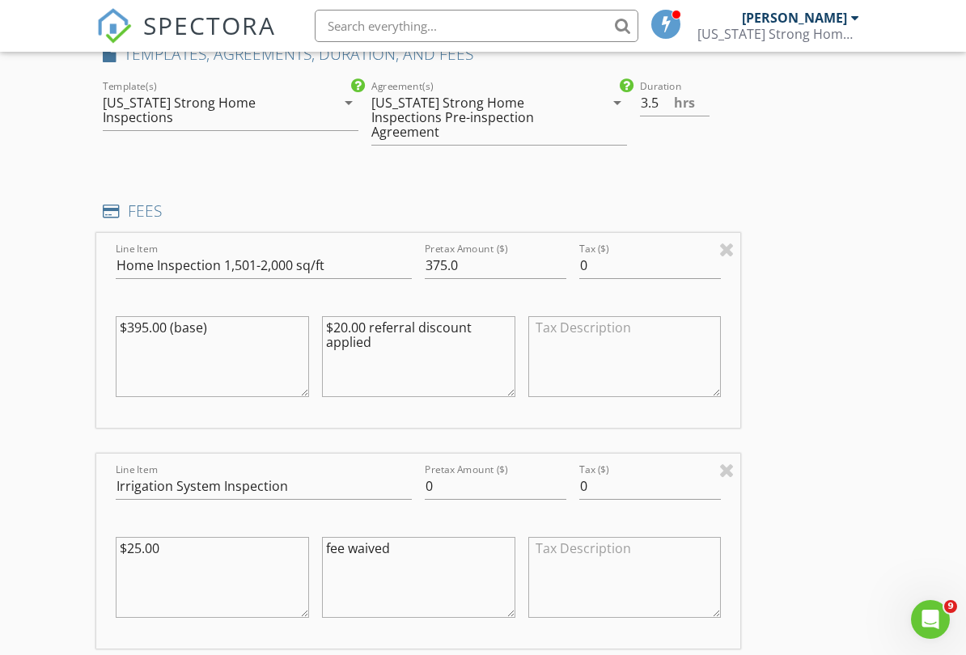
scroll to position [1352, 0]
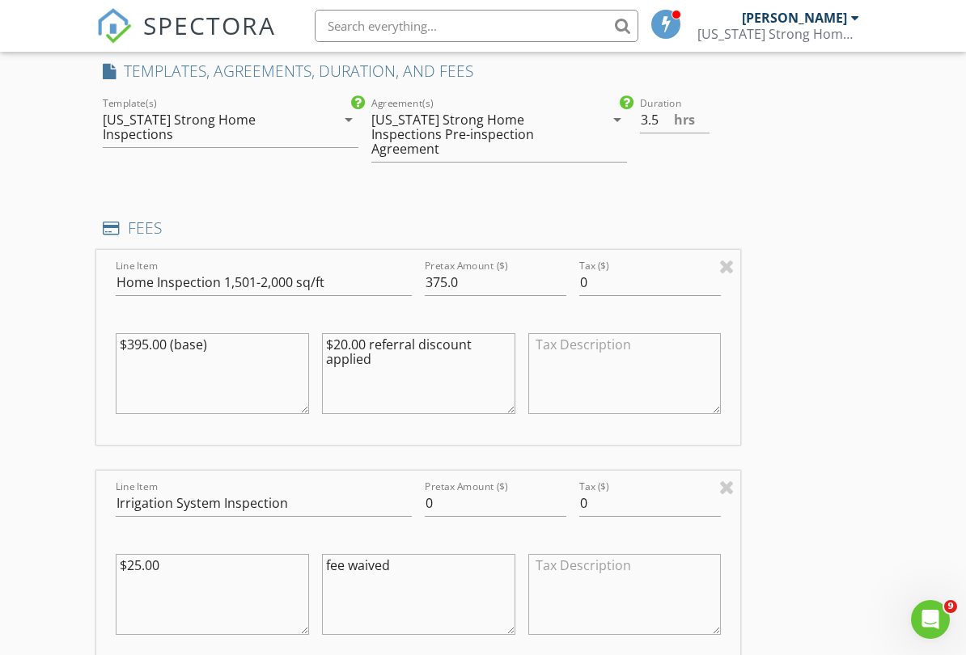
click at [427, 353] on textarea "$20.00 referral discount applied" at bounding box center [418, 373] width 193 height 81
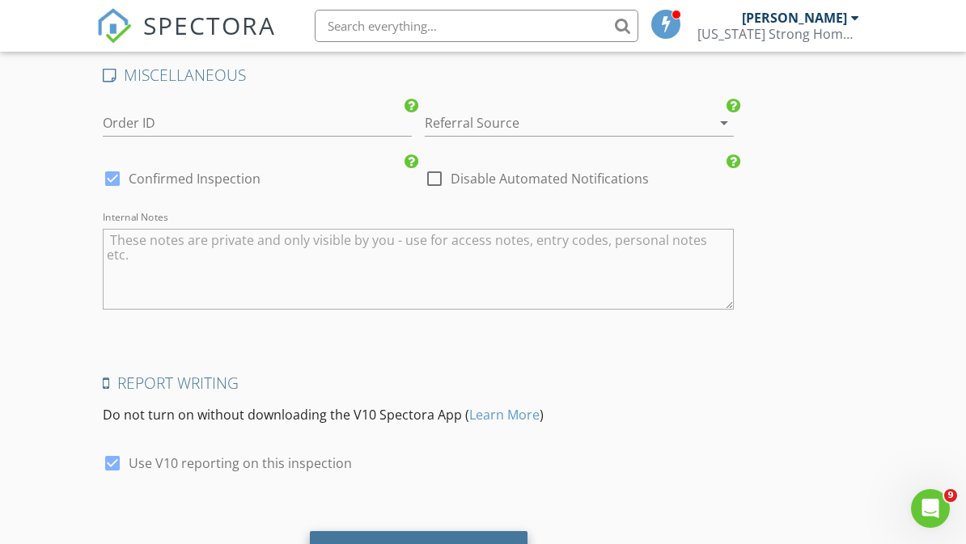
scroll to position [2749, 0]
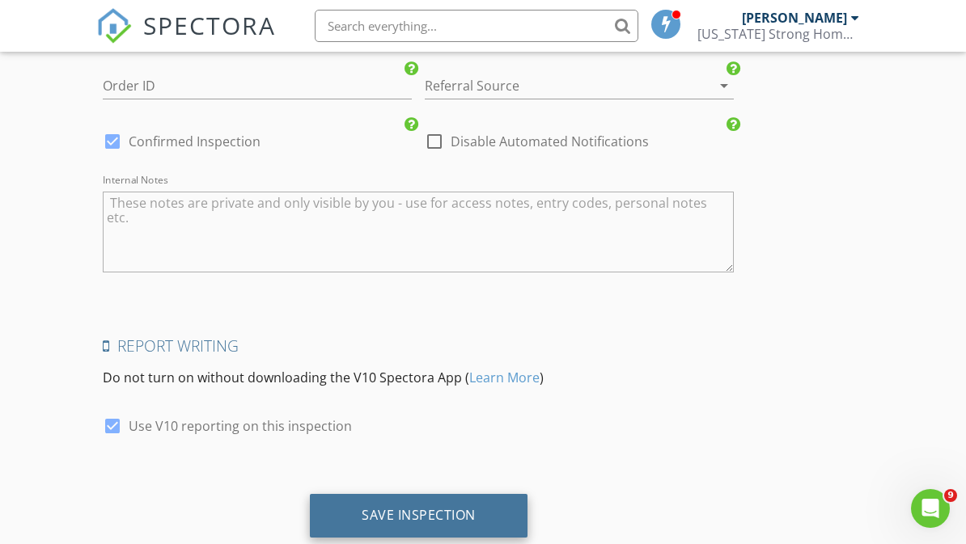
click at [466, 507] on div "Save Inspection" at bounding box center [419, 515] width 114 height 16
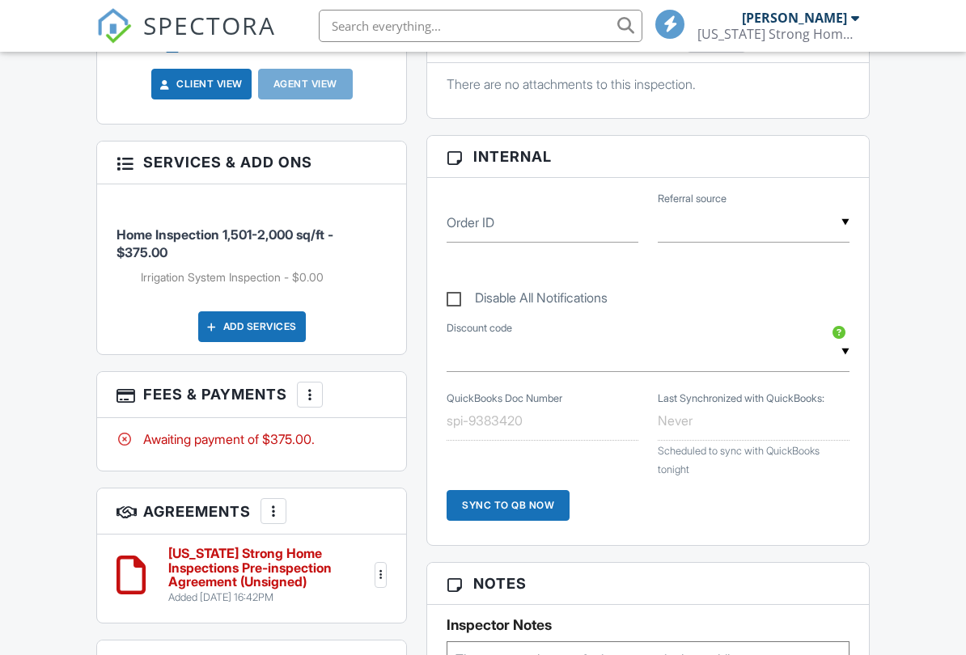
scroll to position [764, 0]
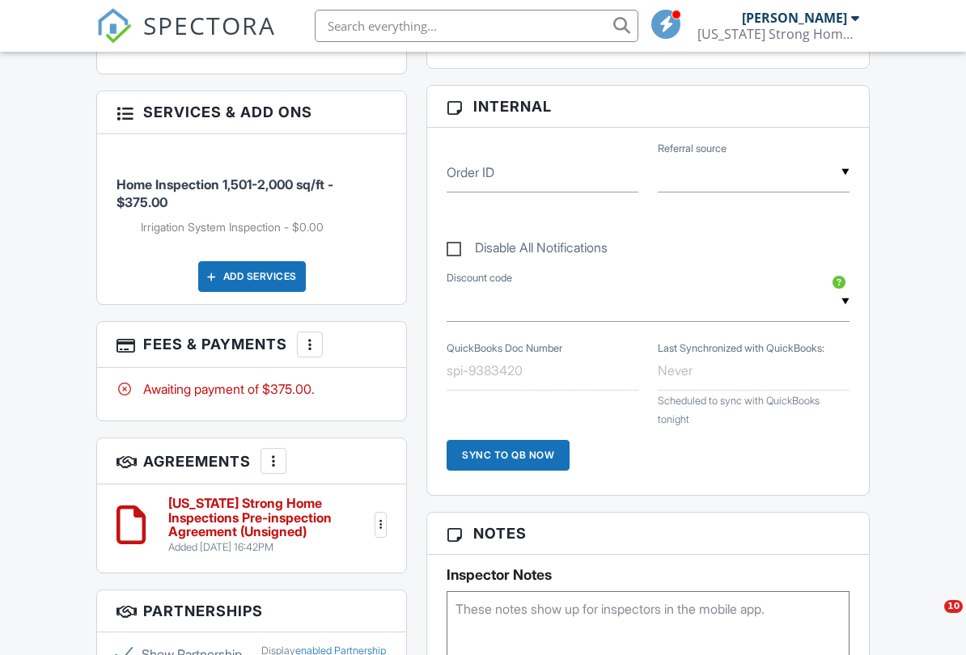
click at [379, 517] on div at bounding box center [381, 525] width 16 height 16
click at [321, 544] on li "Edit" at bounding box center [331, 565] width 92 height 40
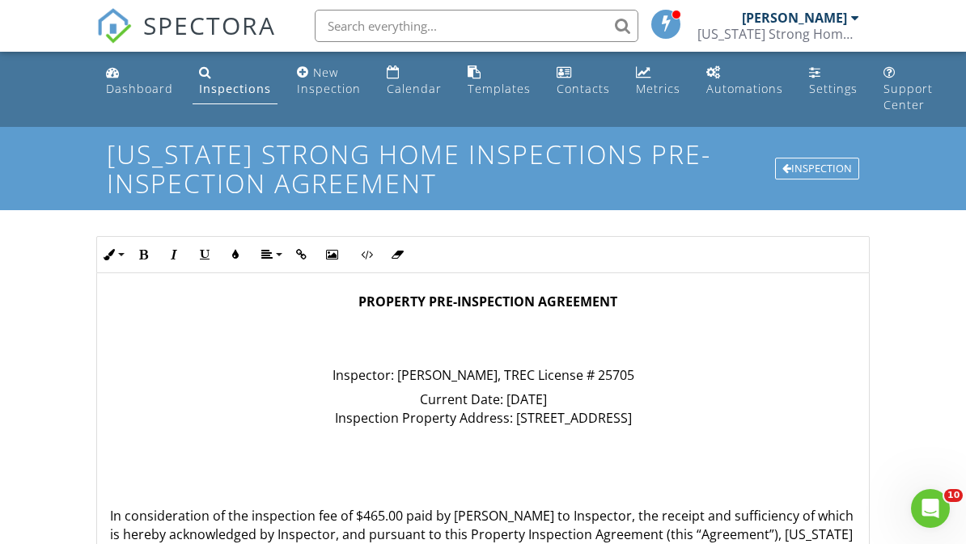
drag, startPoint x: 381, startPoint y: 514, endPoint x: 381, endPoint y: 471, distance: 42.9
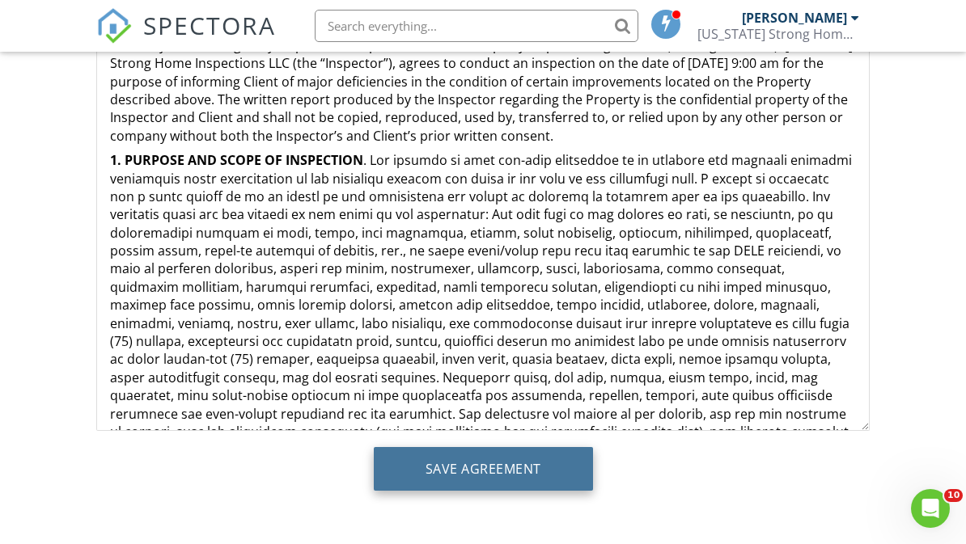
click at [518, 472] on input "Save Agreement" at bounding box center [483, 469] width 219 height 44
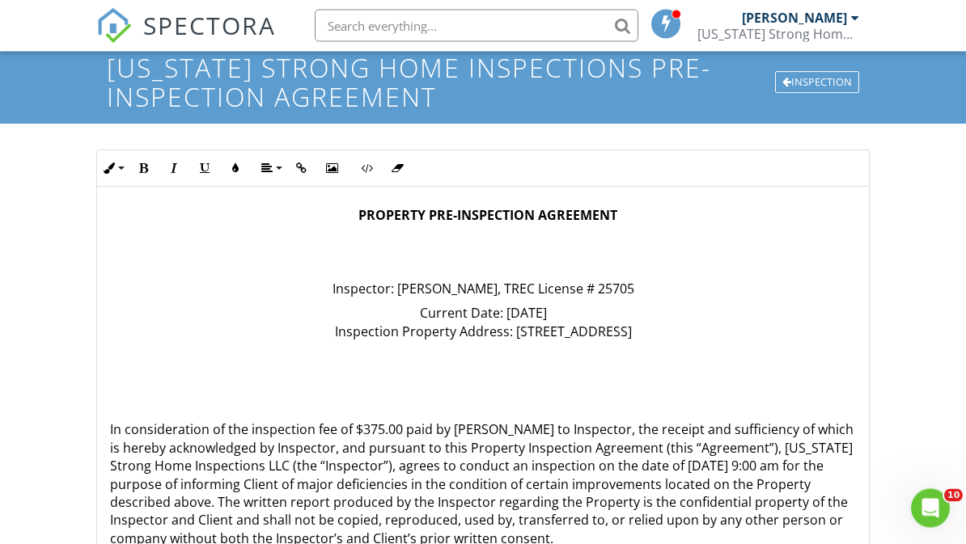
scroll to position [0, 0]
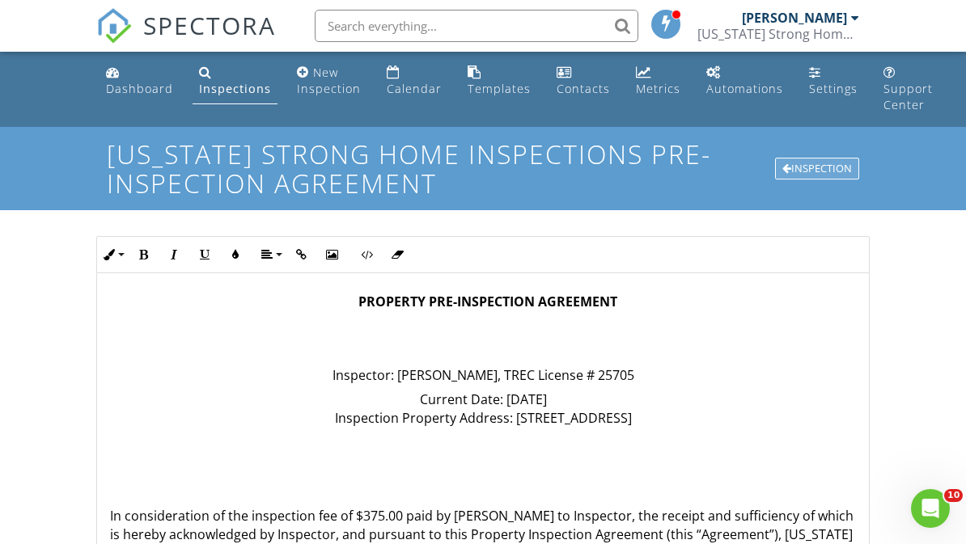
click at [816, 176] on div "Inspection" at bounding box center [817, 169] width 84 height 23
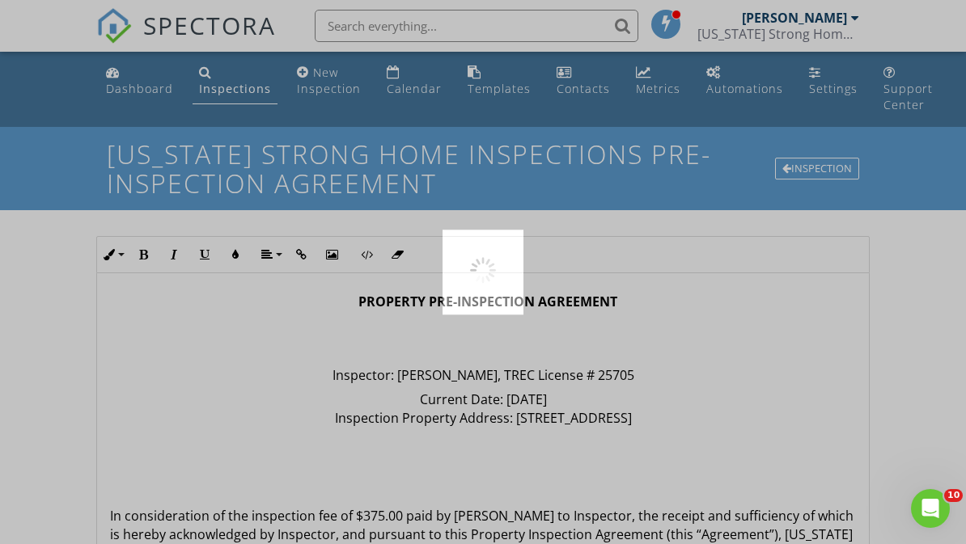
click at [816, 176] on div at bounding box center [483, 272] width 966 height 544
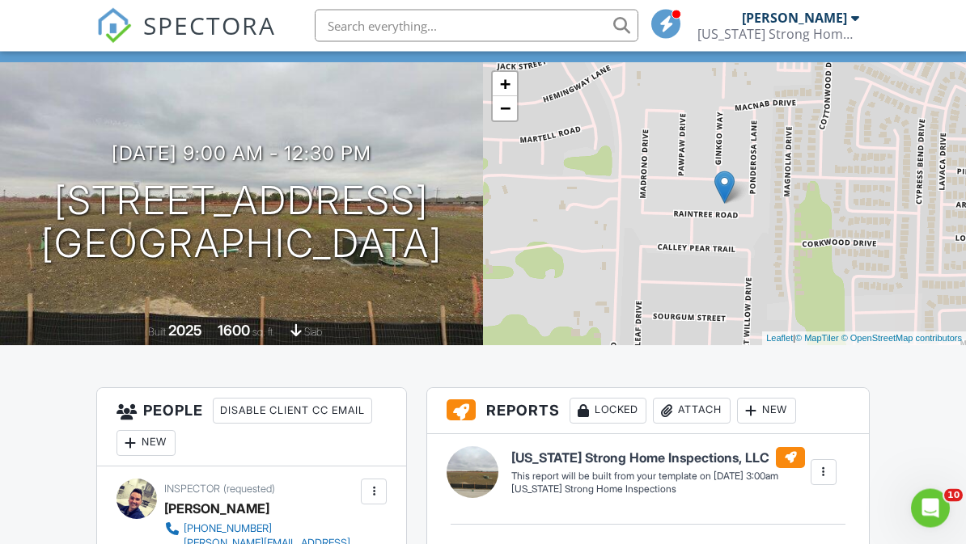
scroll to position [108, 0]
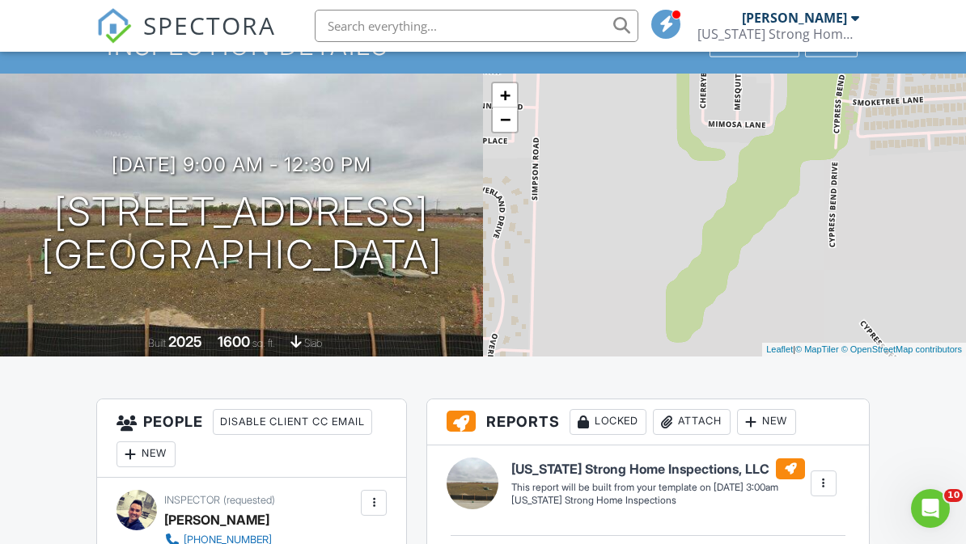
drag, startPoint x: 816, startPoint y: 176, endPoint x: -1, endPoint y: -109, distance: 865.1
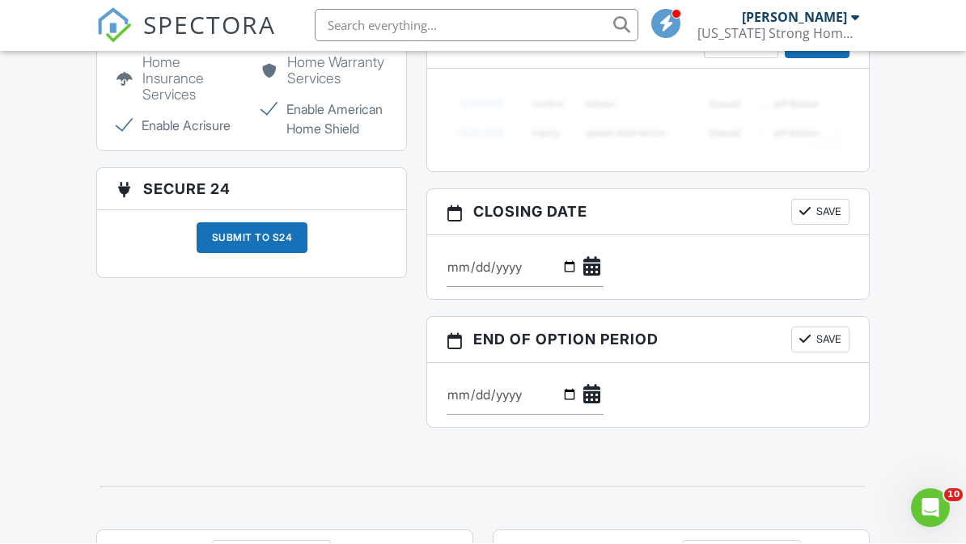
scroll to position [1530, 0]
click at [382, 277] on div "Submit to S24" at bounding box center [251, 243] width 309 height 67
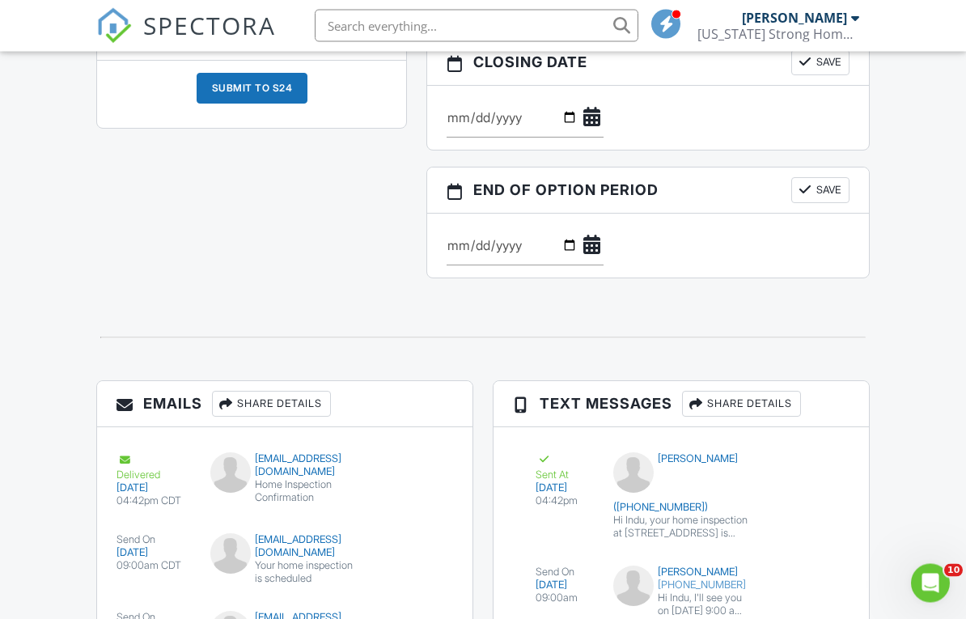
scroll to position [1680, 0]
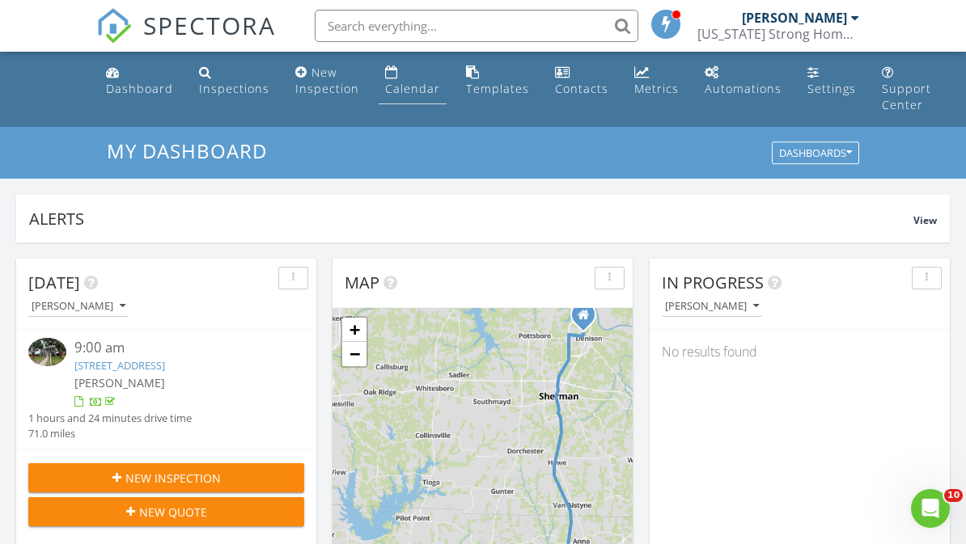
click at [412, 77] on link "Calendar" at bounding box center [413, 81] width 68 height 46
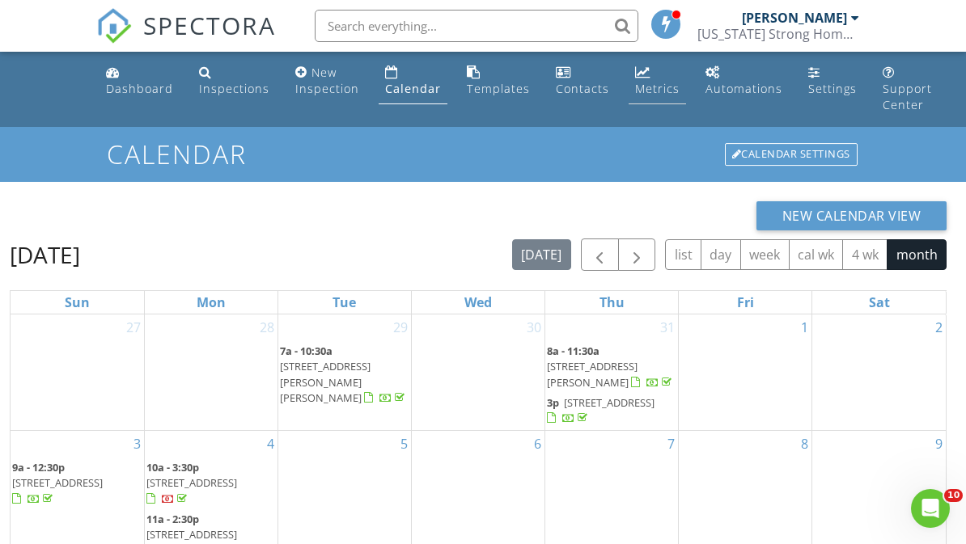
click at [646, 74] on link "Metrics" at bounding box center [656, 81] width 57 height 46
